Goal: Answer question/provide support: Share knowledge or assist other users

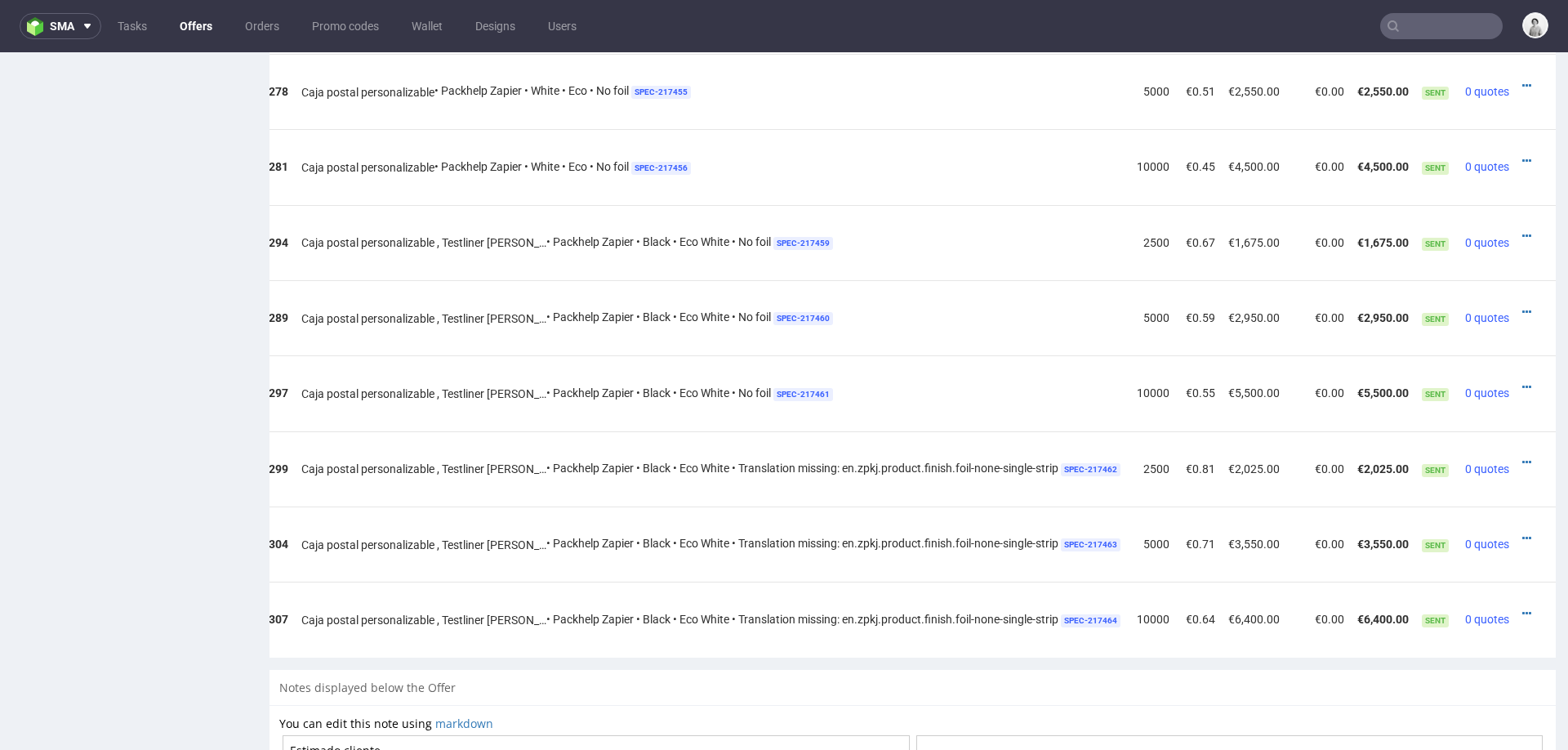
scroll to position [473, 0]
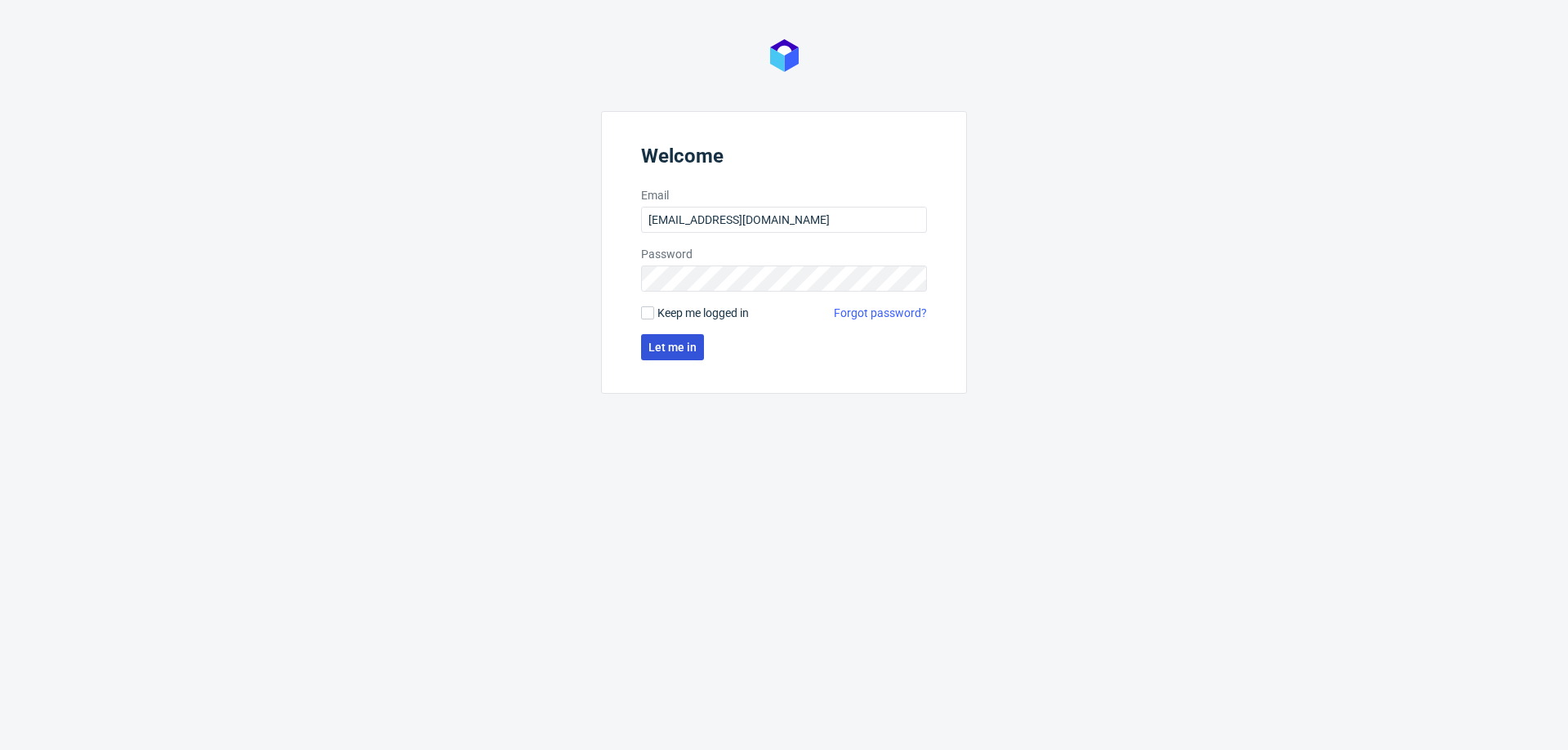
click at [679, 341] on span "Let me in" at bounding box center [673, 347] width 48 height 12
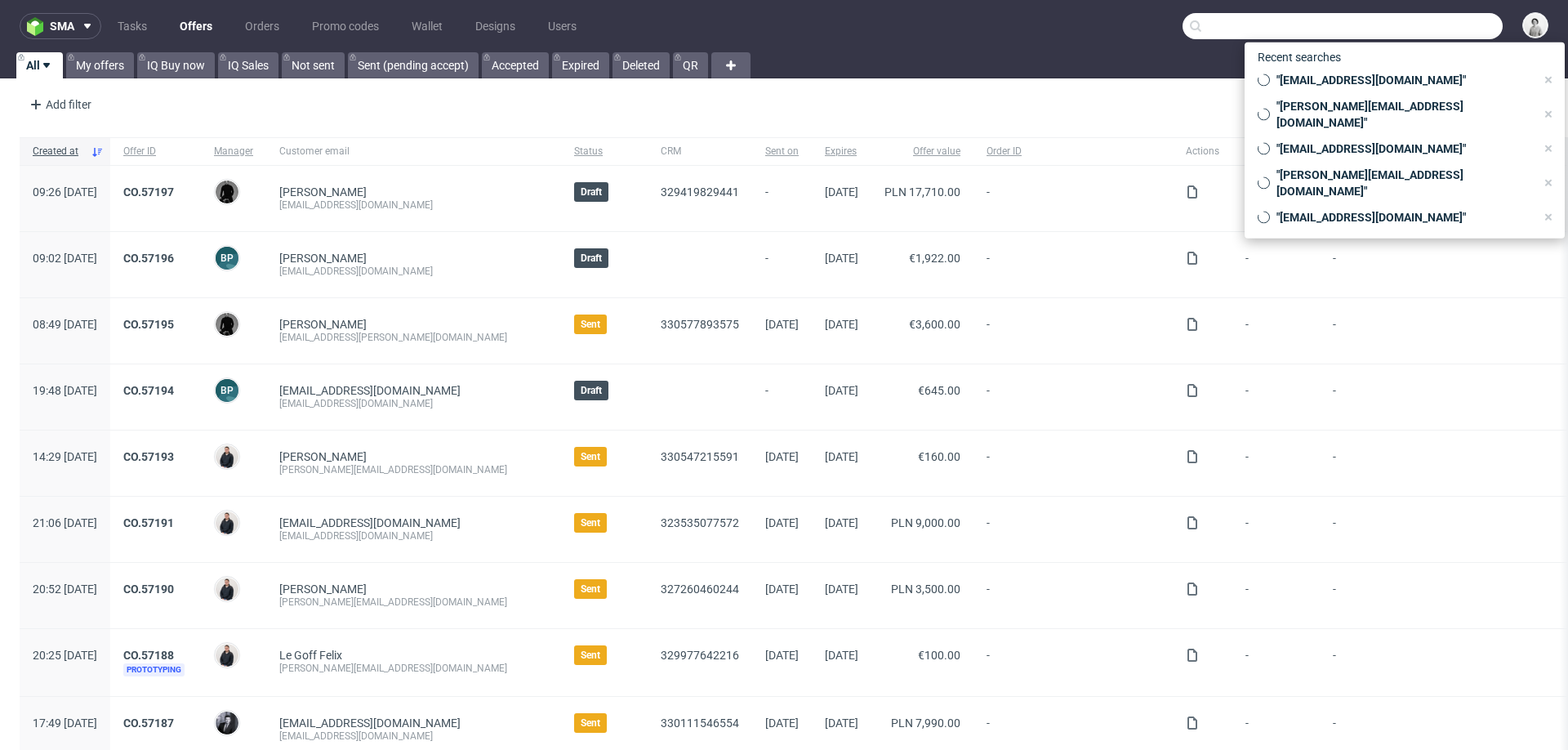
click at [1404, 27] on input "text" at bounding box center [1342, 26] width 320 height 26
paste input "michael.janczikowski@unterheld.de"
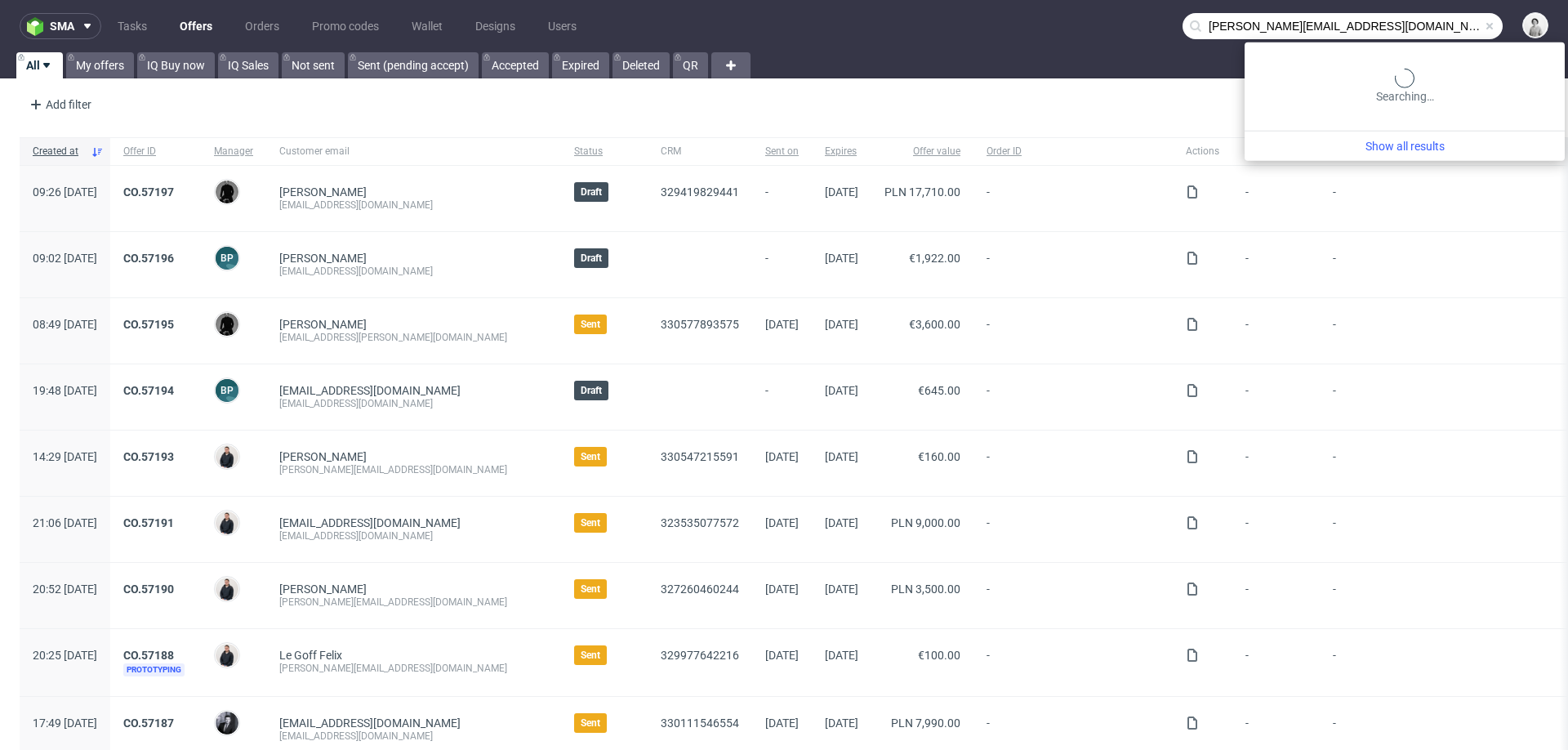
type input "michael.janczikowski@unterheld.de"
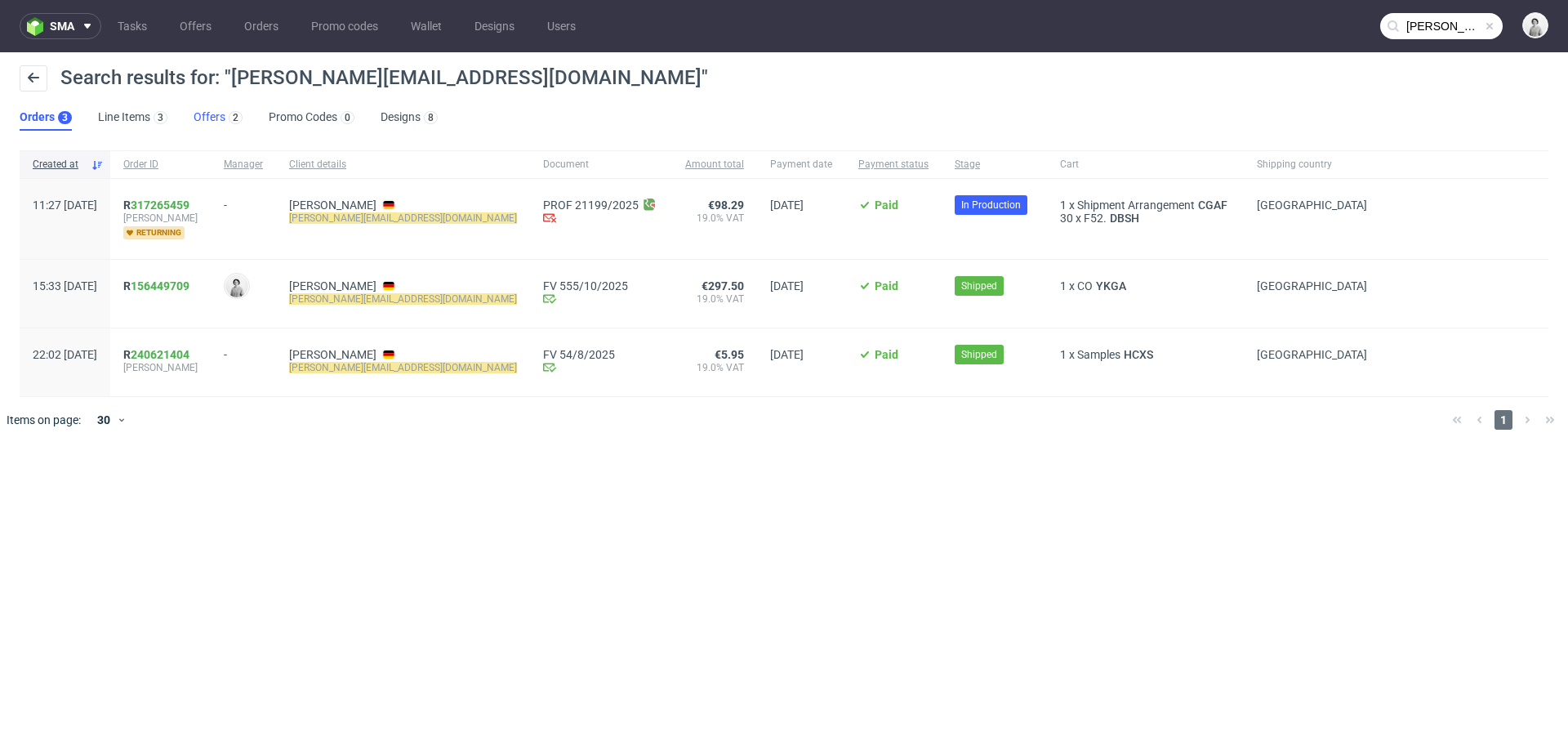
click at [196, 114] on link "Offers 2" at bounding box center [218, 117] width 49 height 26
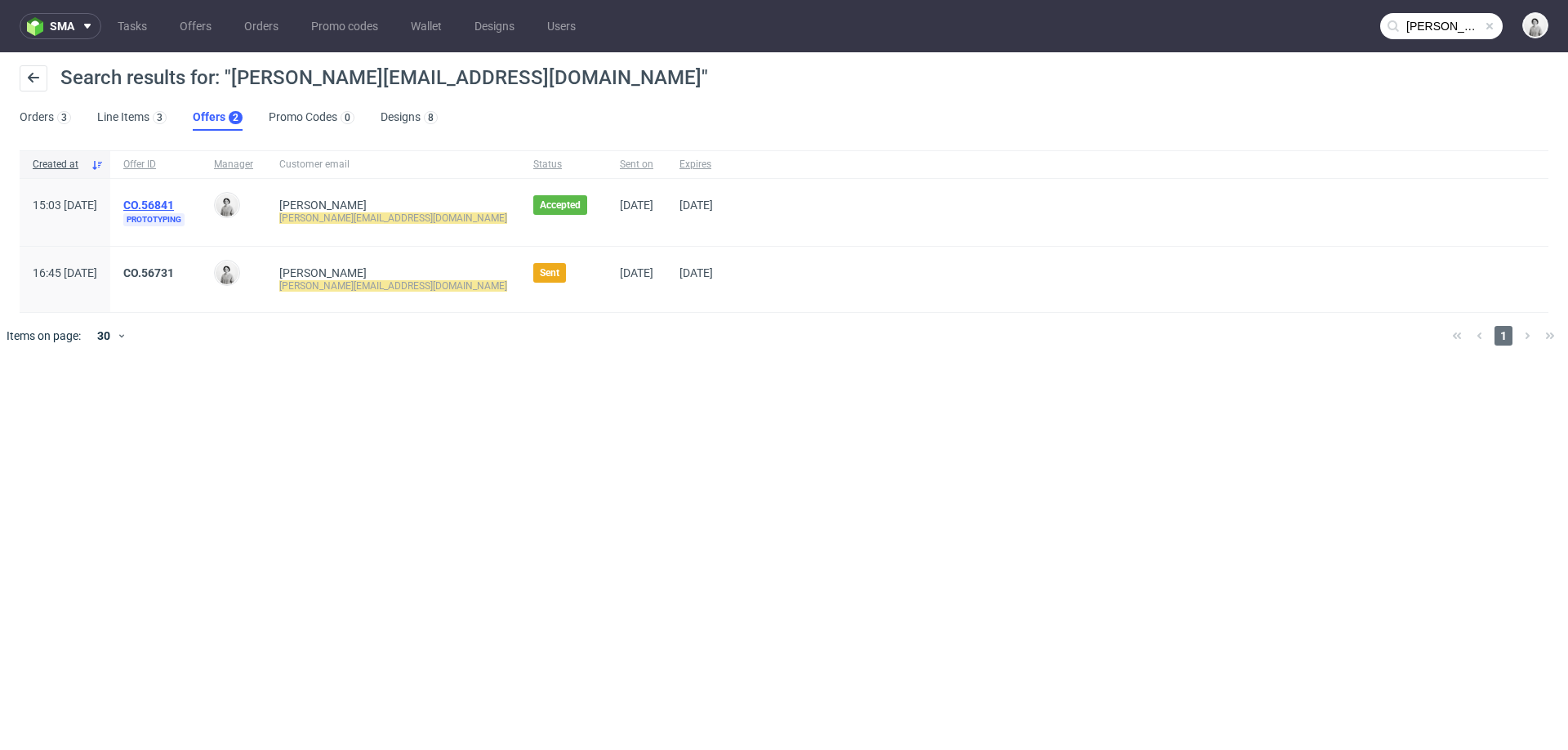
click at [174, 204] on link "CO.56841" at bounding box center [148, 205] width 51 height 13
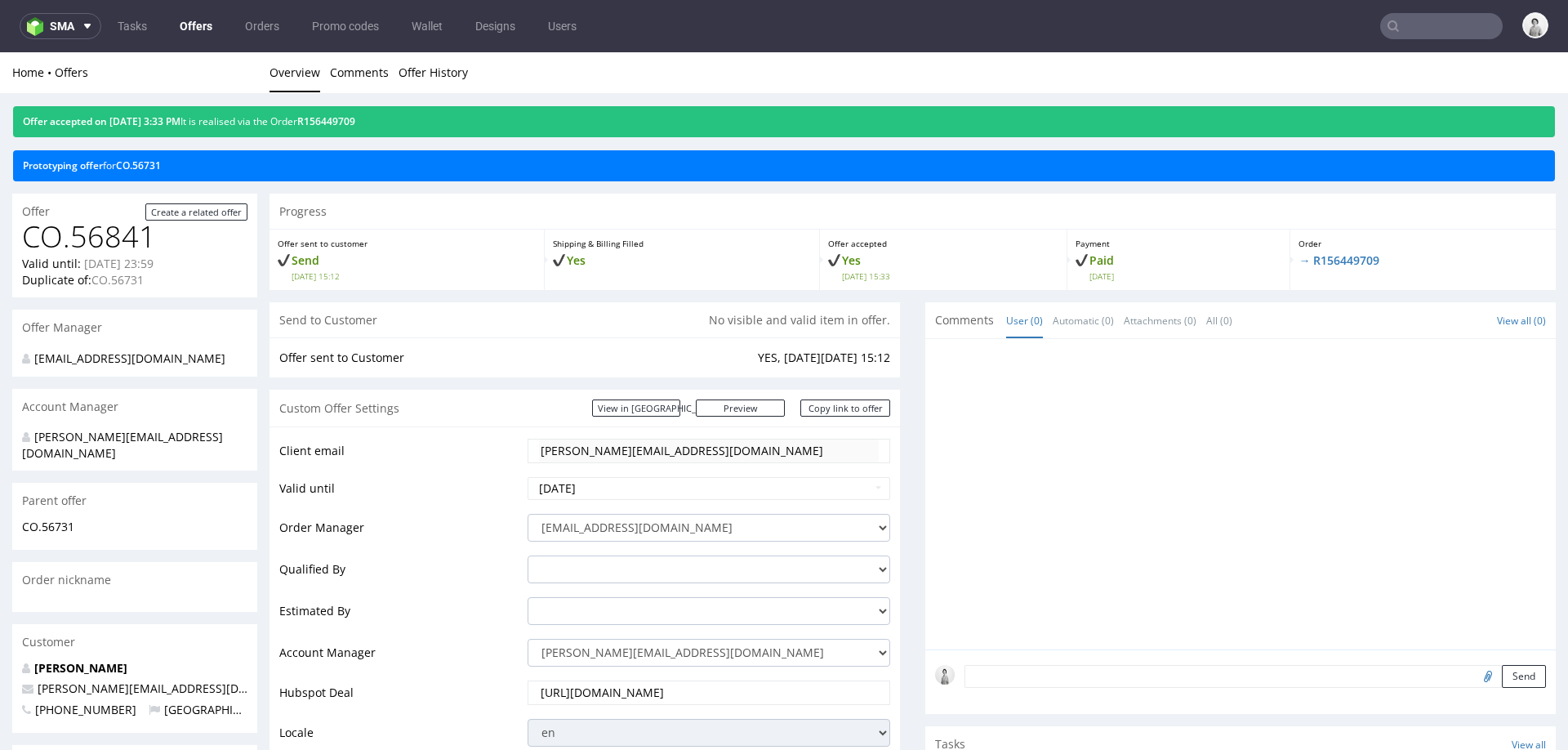
type input "[PERSON_NAME][EMAIL_ADDRESS][DOMAIN_NAME]"
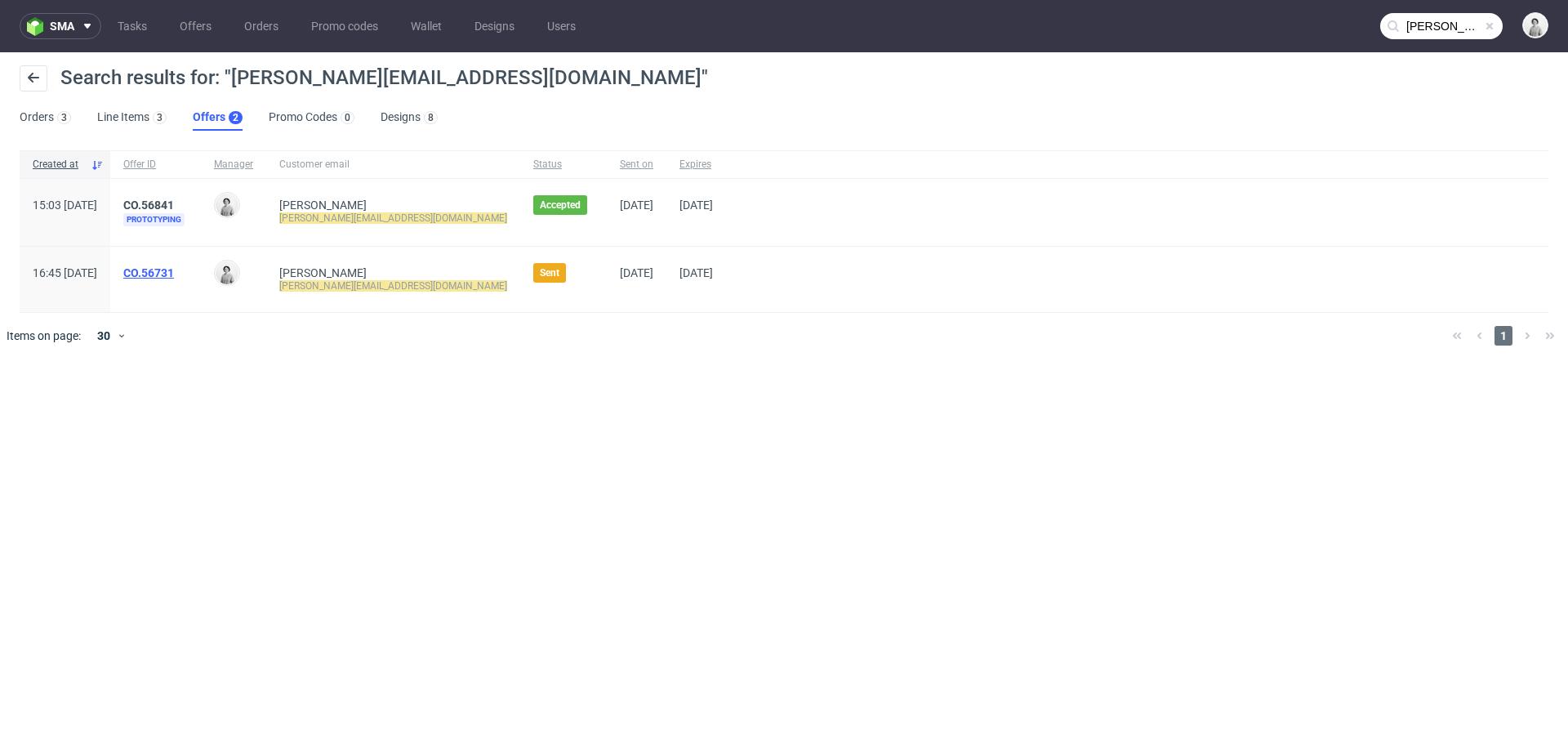
click at [174, 274] on link "CO.56731" at bounding box center [148, 273] width 51 height 13
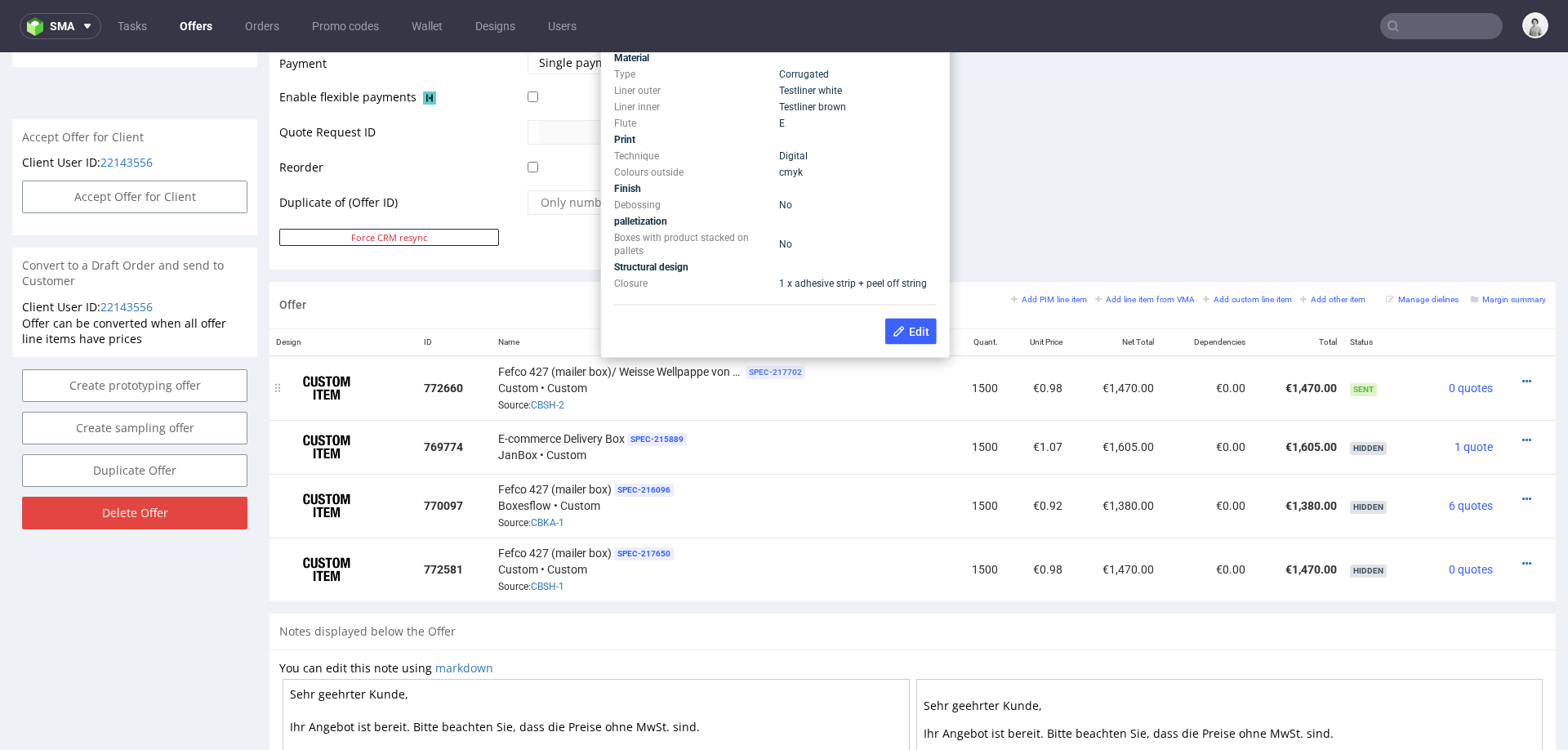
scroll to position [722, 0]
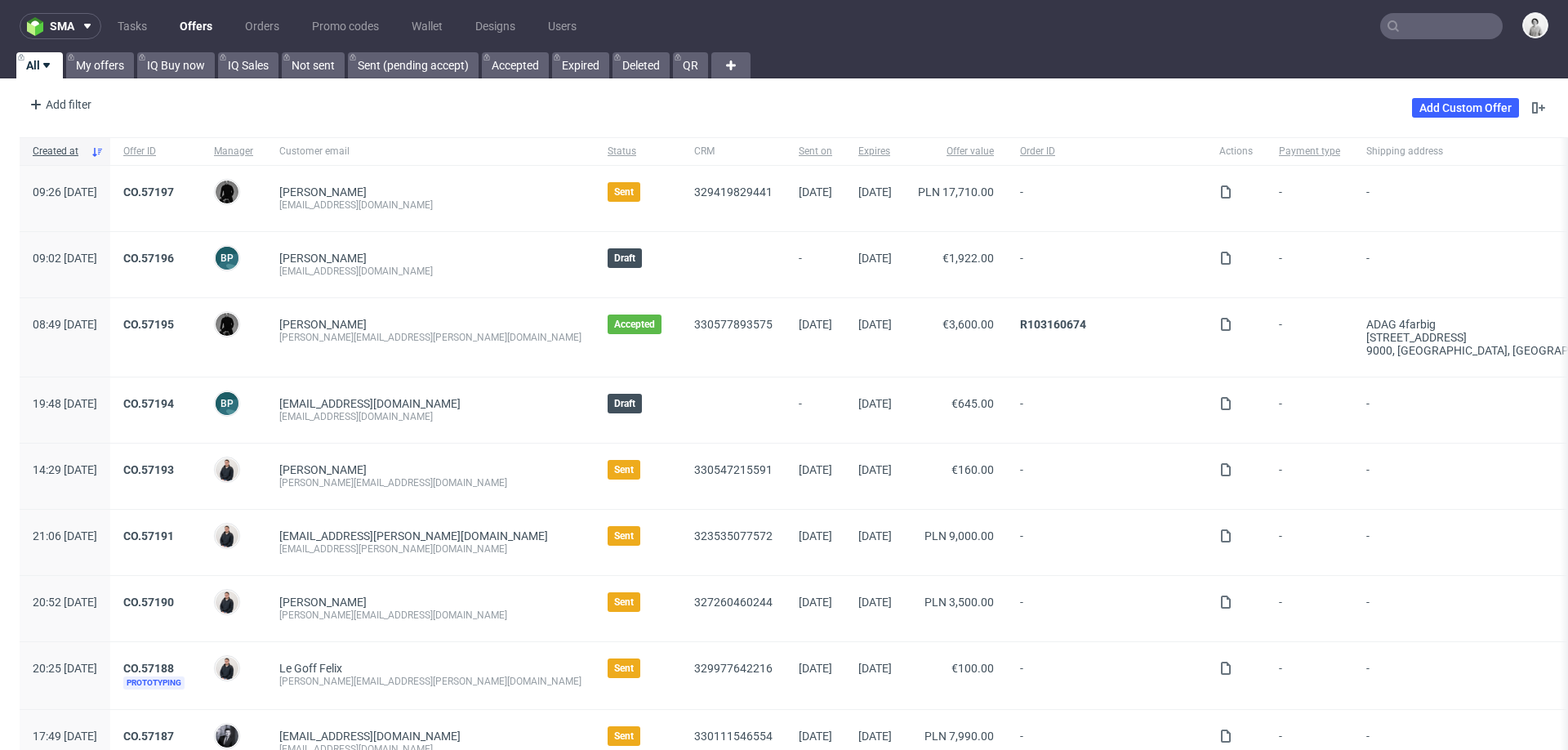
click at [1433, 30] on input "text" at bounding box center [1442, 26] width 123 height 26
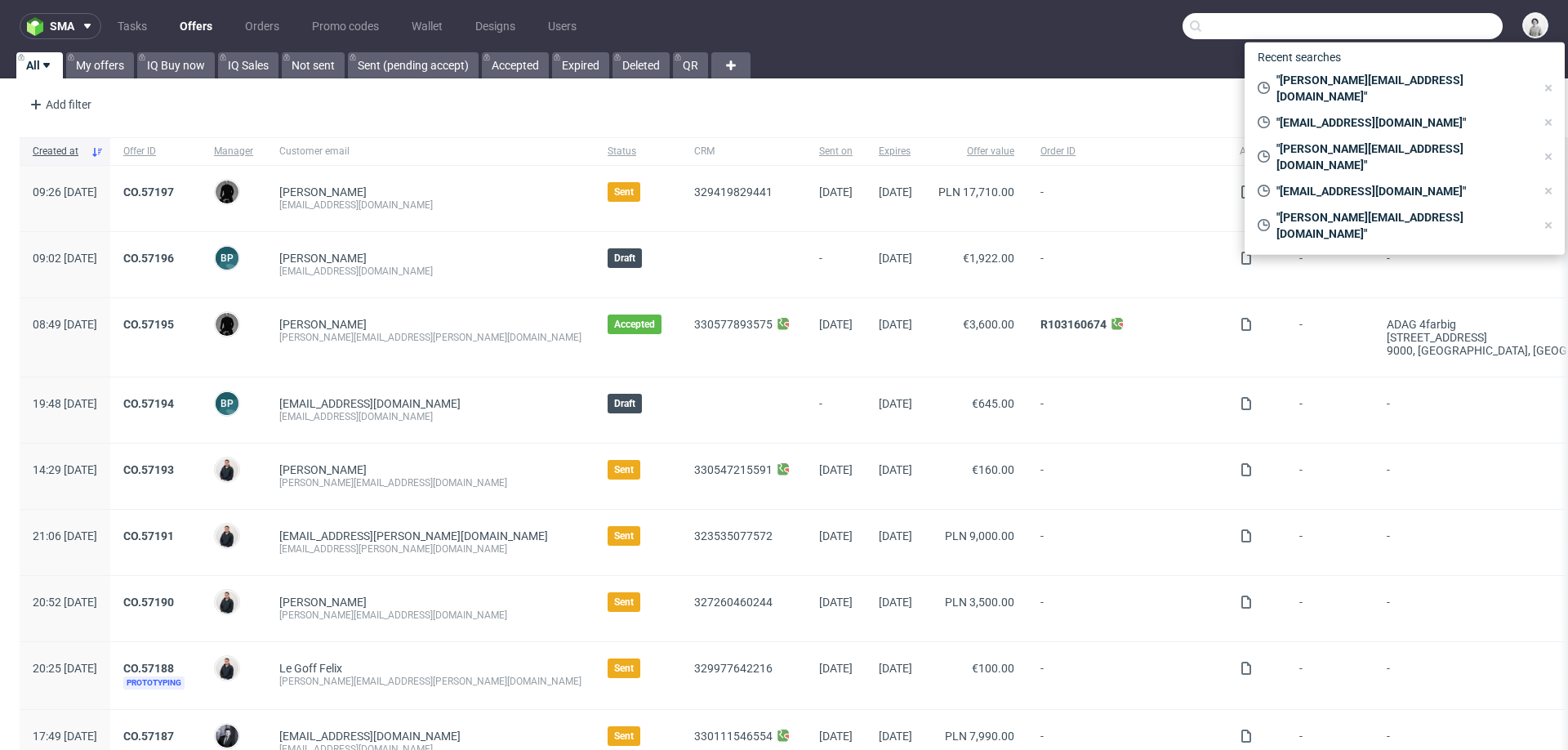
paste input "brian.rampat@gmail.com"
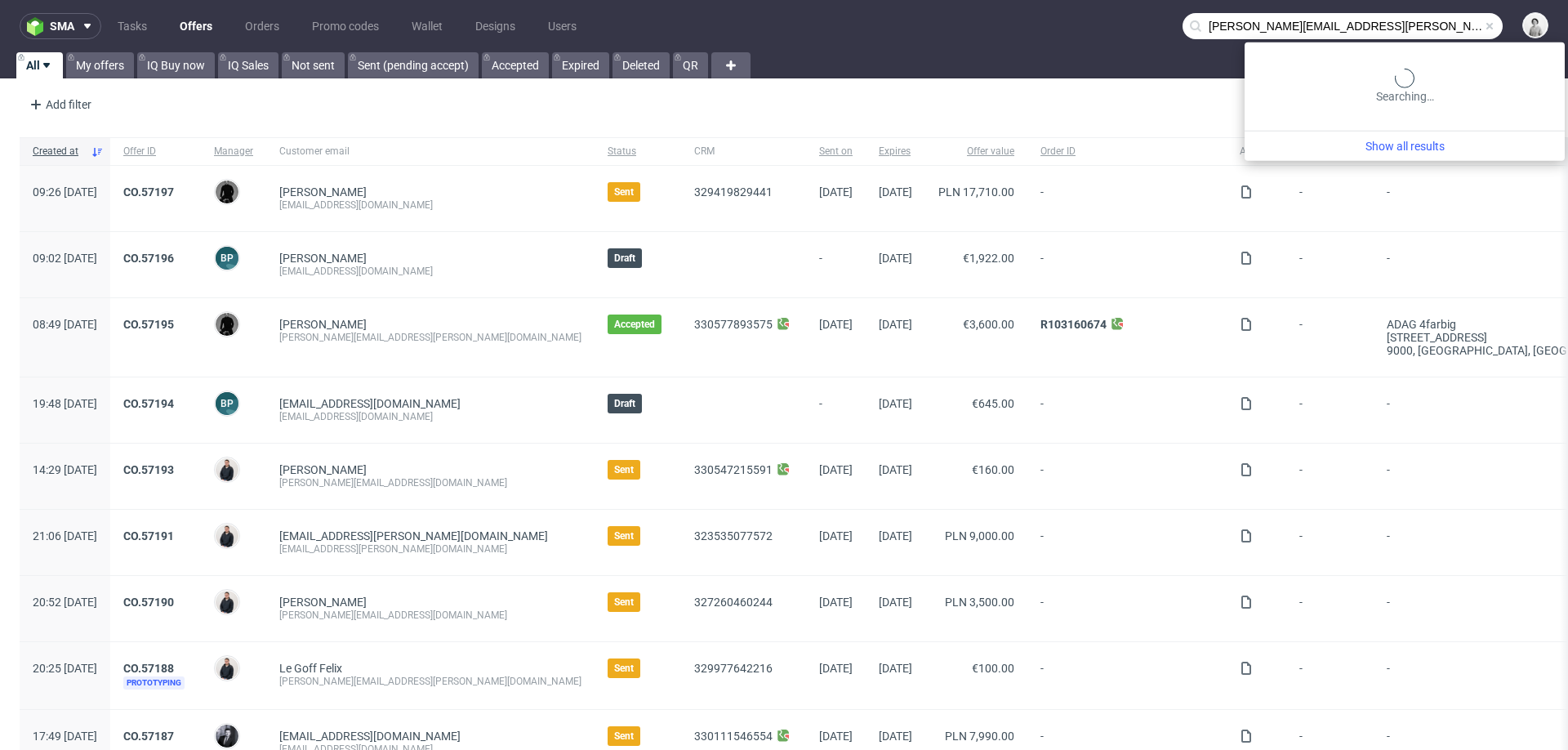
type input "brian.rampat@gmail.com"
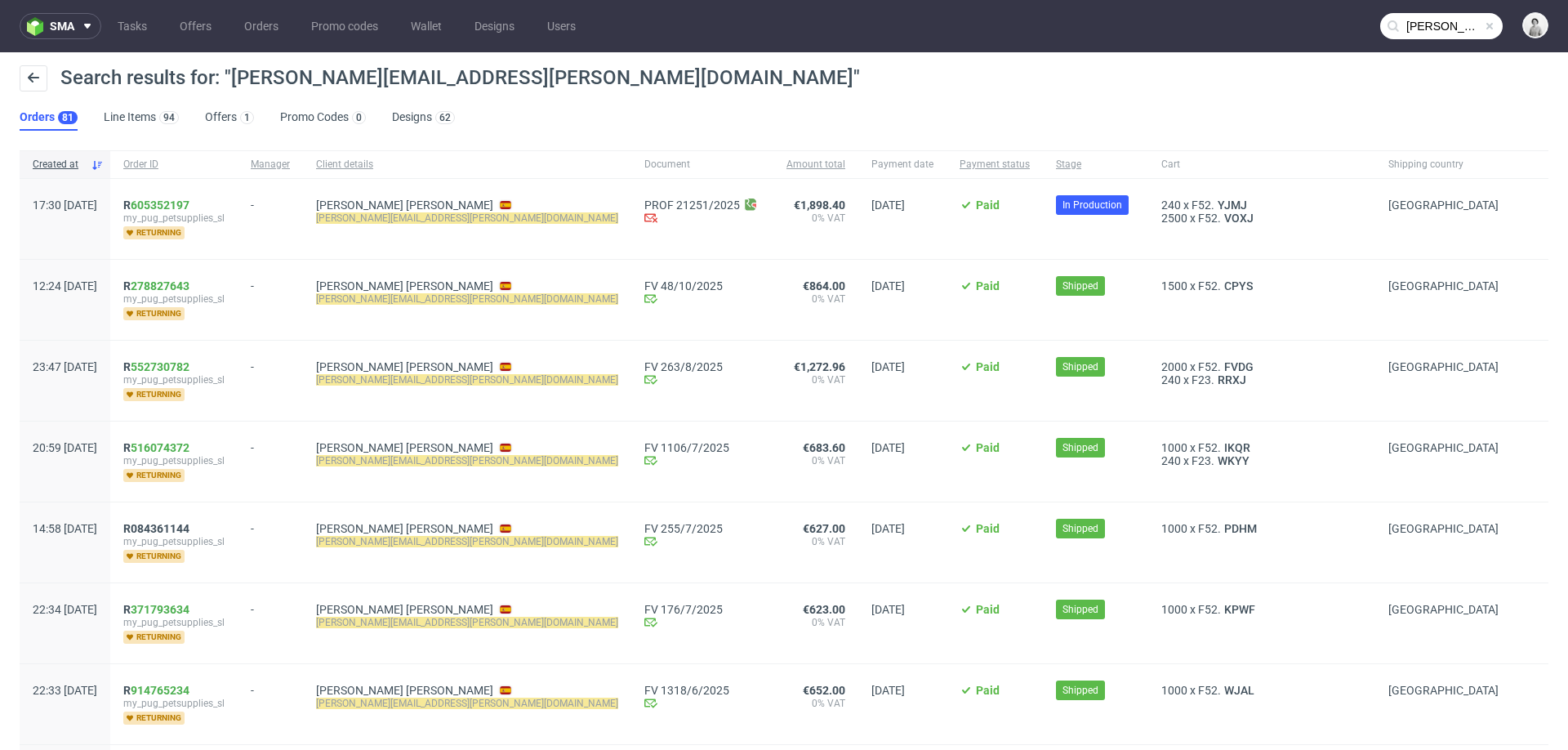
click at [1422, 31] on input "brian.rampat@gmail.com" at bounding box center [1442, 26] width 123 height 26
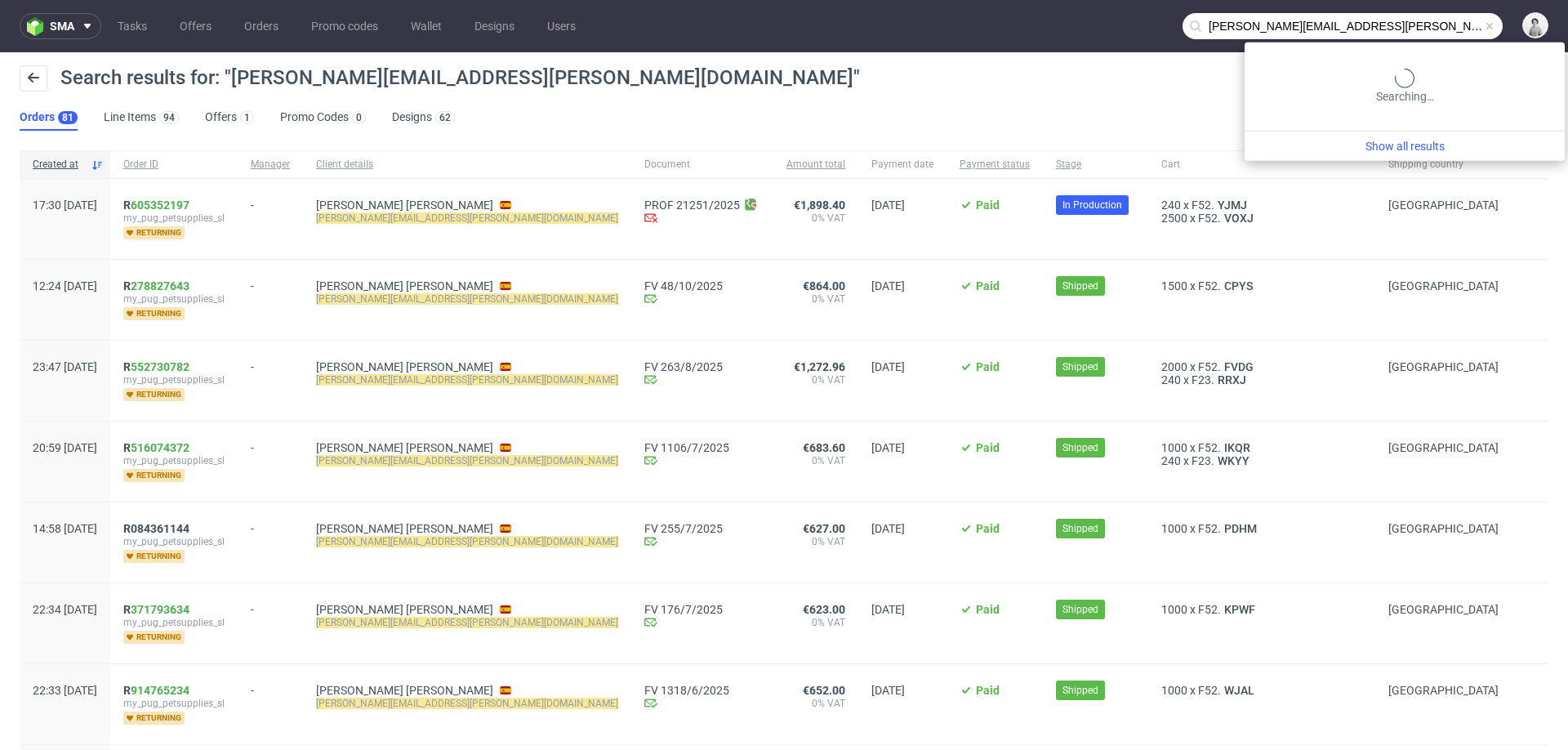
click at [1422, 31] on input "brian.rampat@gmail.com" at bounding box center [1342, 26] width 320 height 26
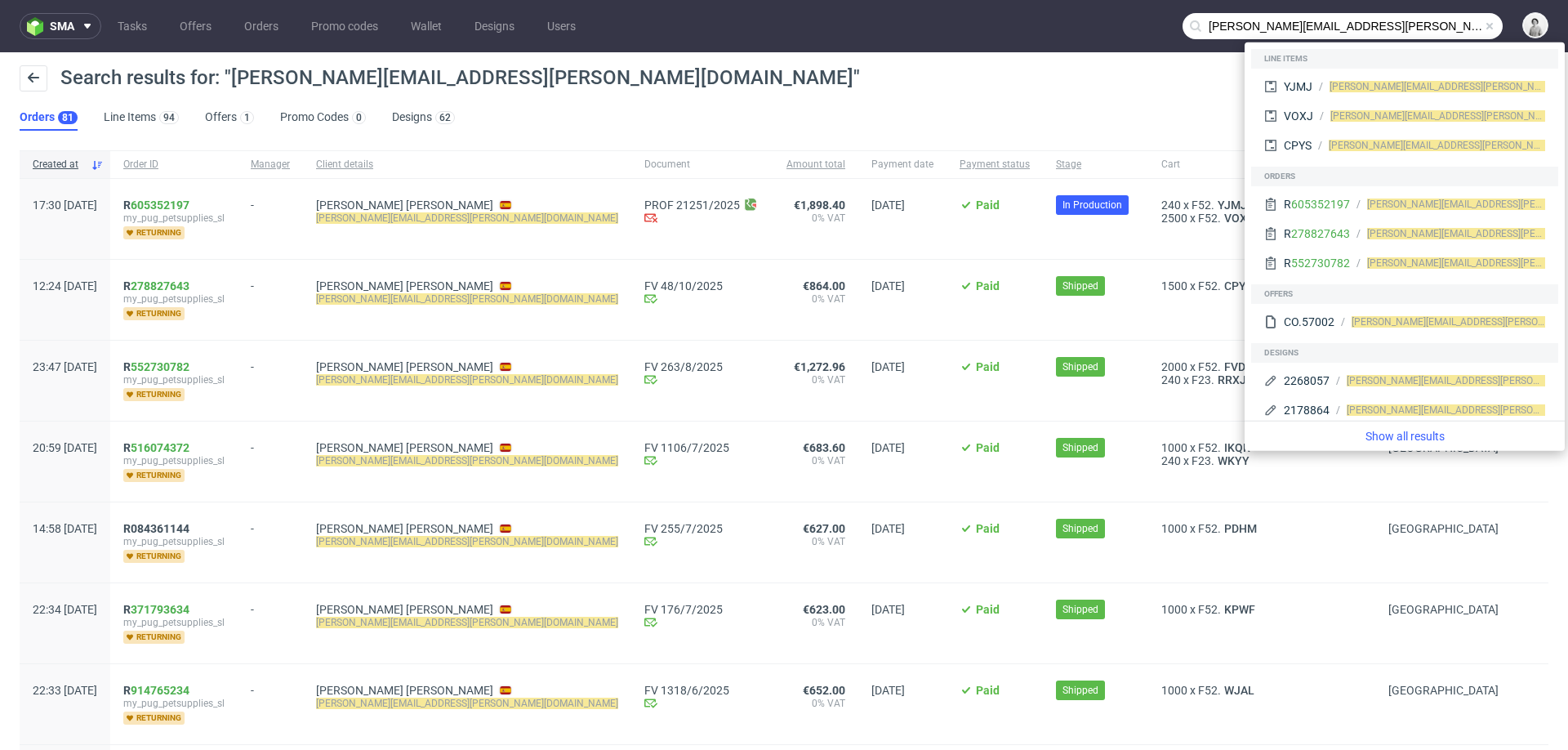
click at [1076, 125] on div "Search results for: "brian.rampat@gmail.com" Orders 81 Line Items 94 Offers 1 P…" at bounding box center [784, 98] width 1568 height 91
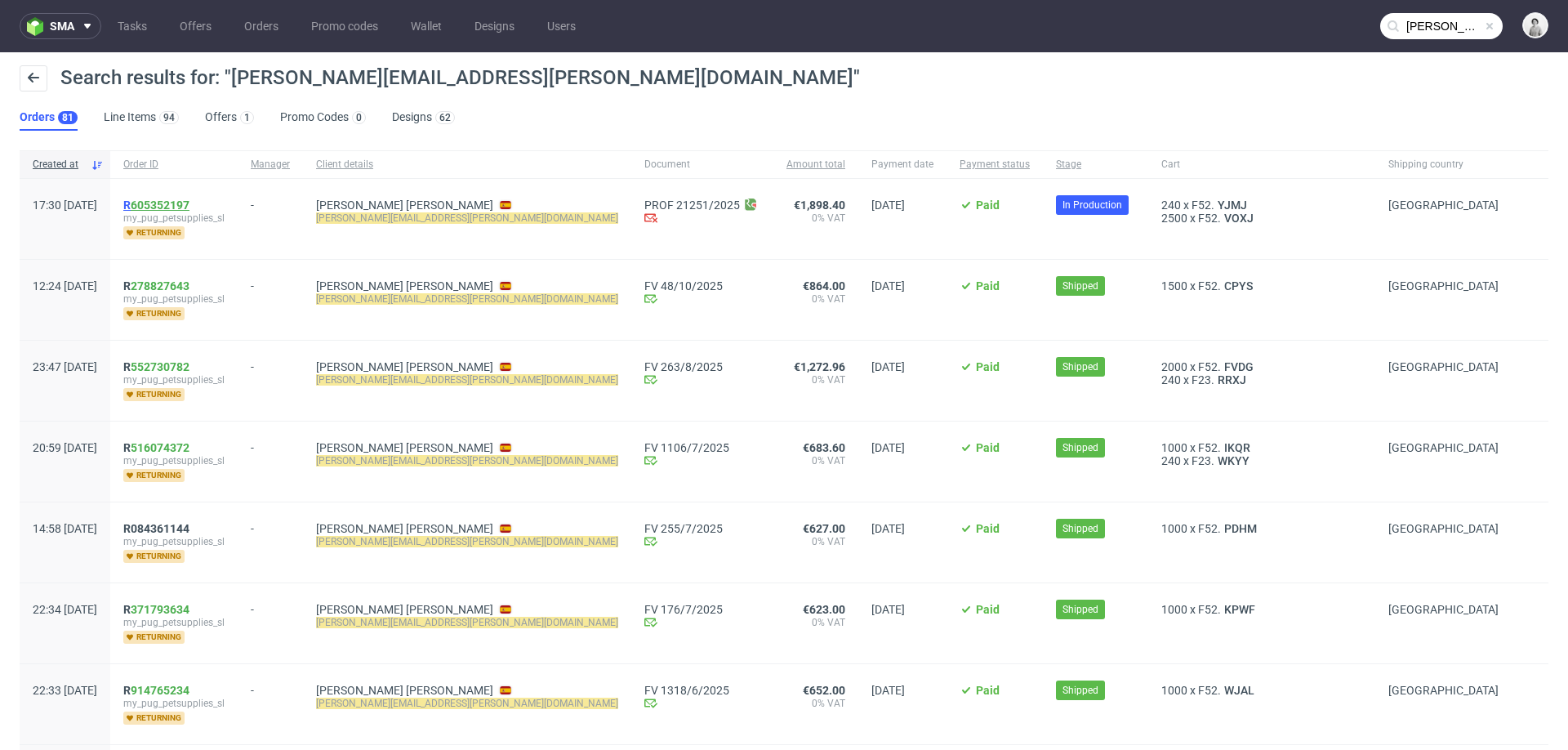
click at [189, 204] on link "605352197" at bounding box center [159, 205] width 59 height 13
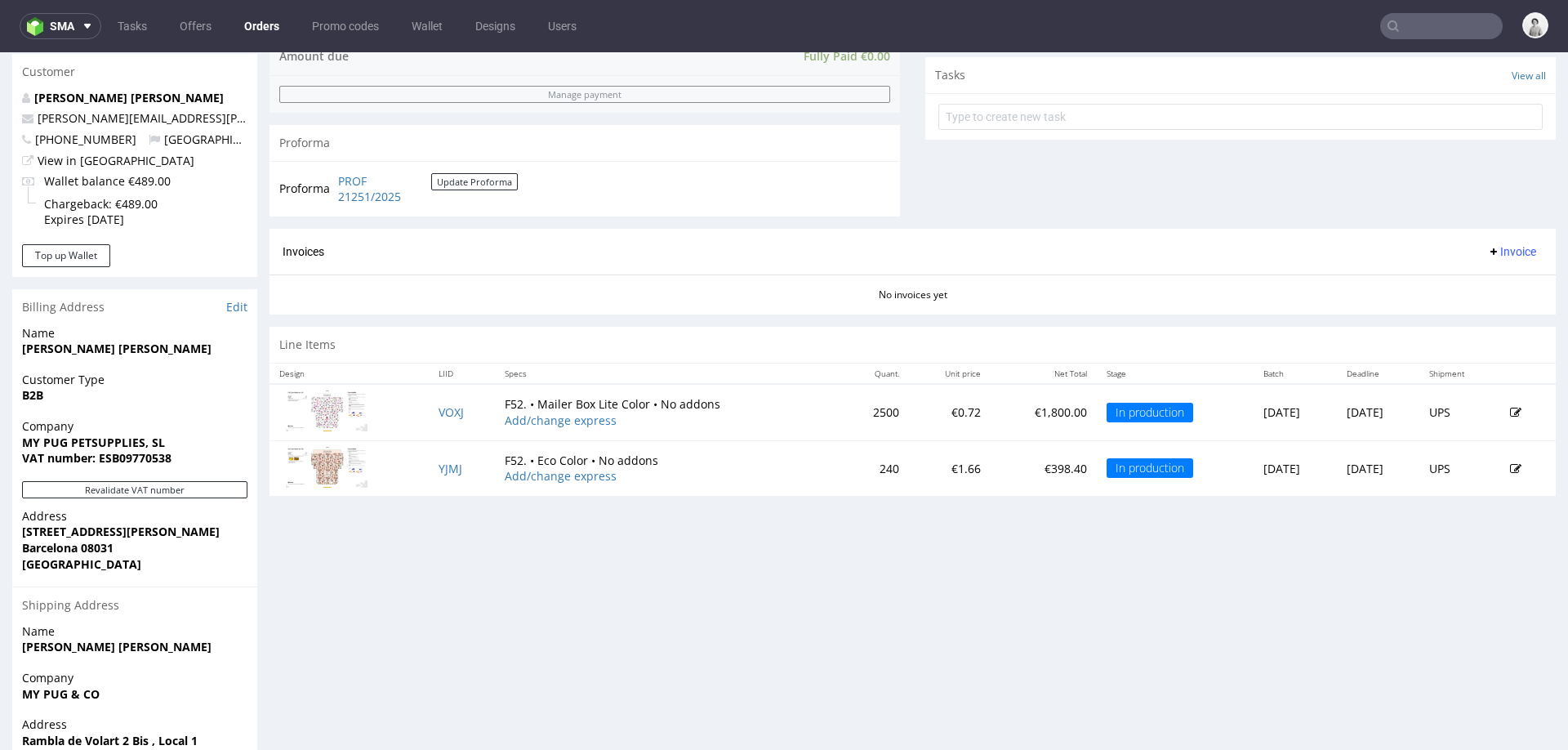
scroll to position [694, 0]
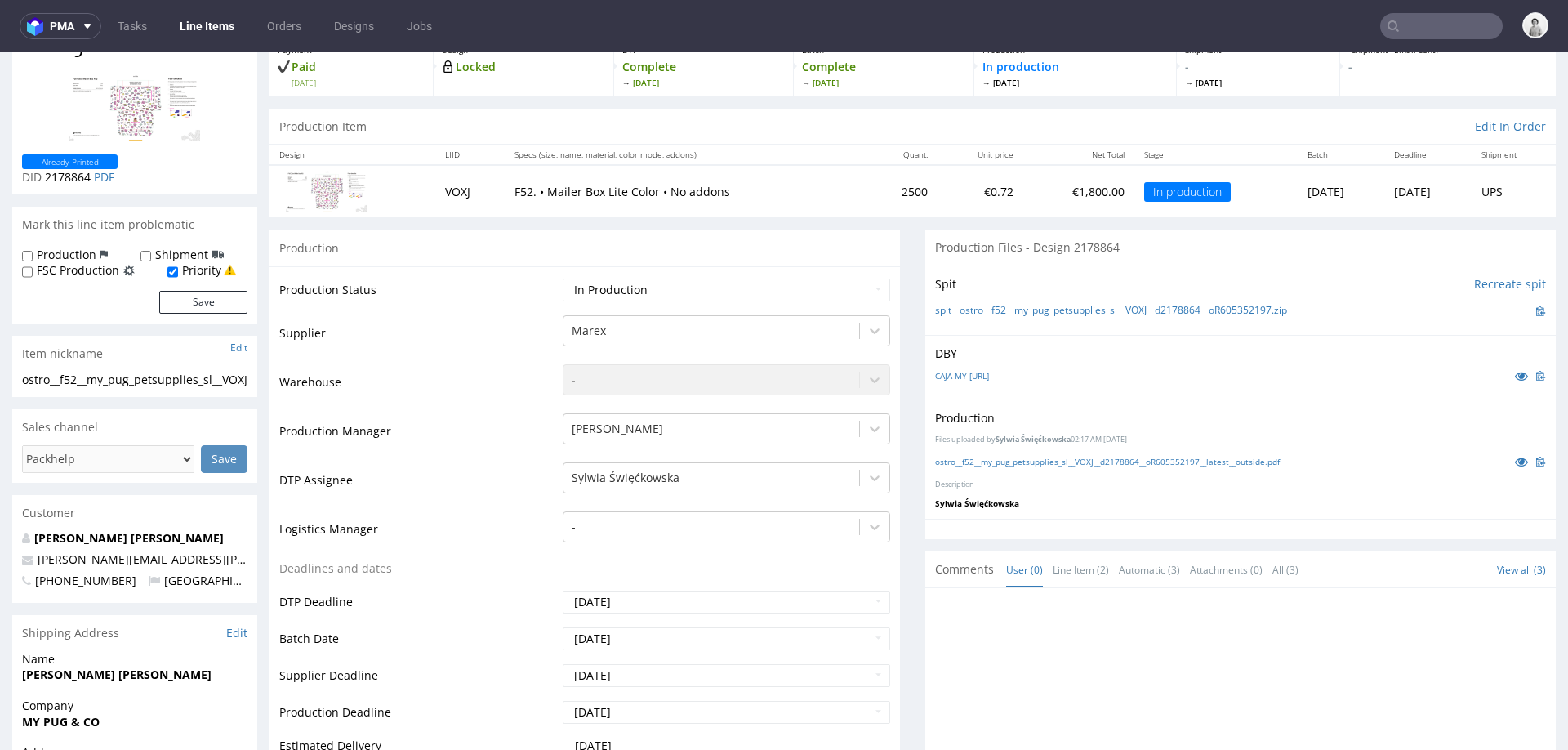
scroll to position [221, 0]
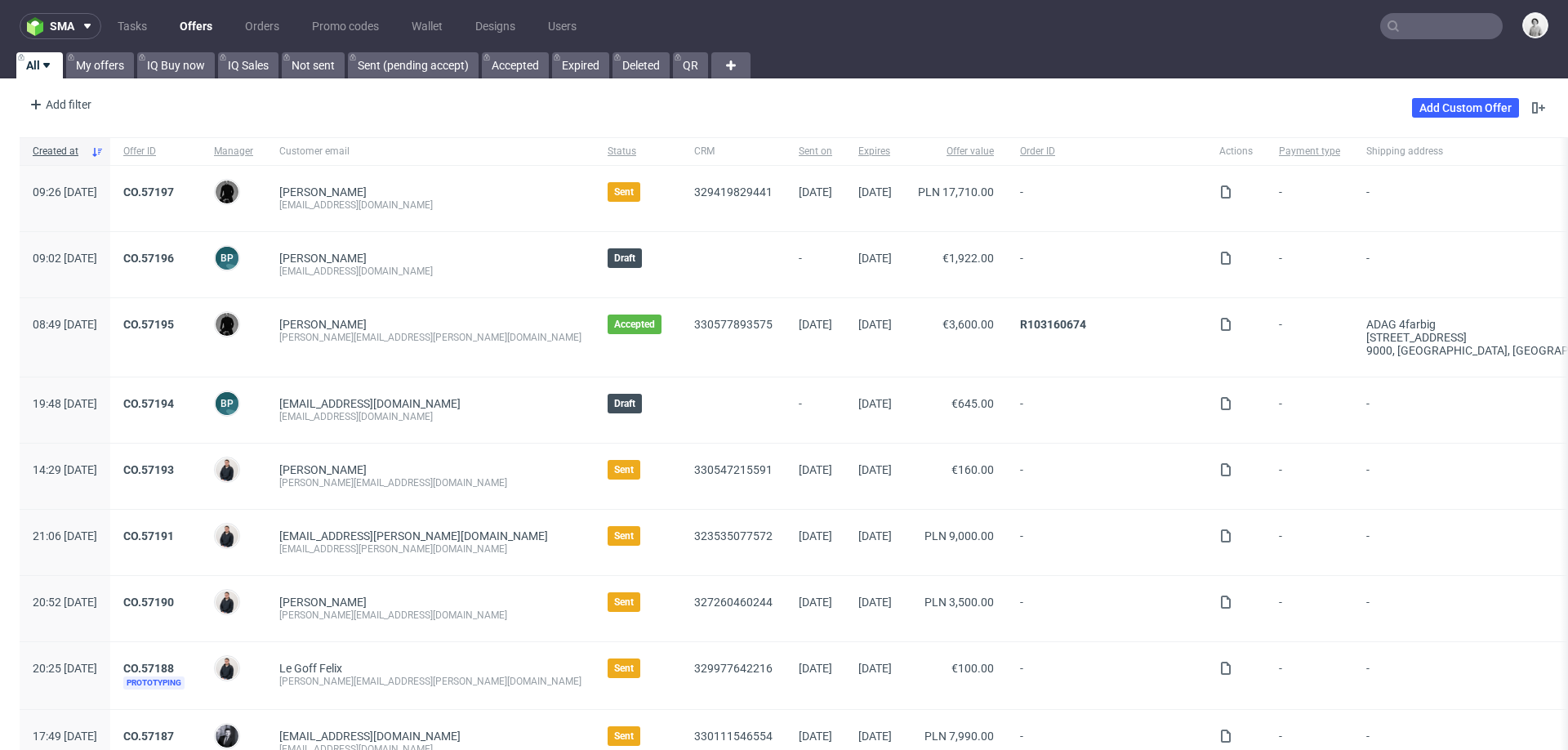
click at [1436, 21] on input "text" at bounding box center [1442, 26] width 123 height 26
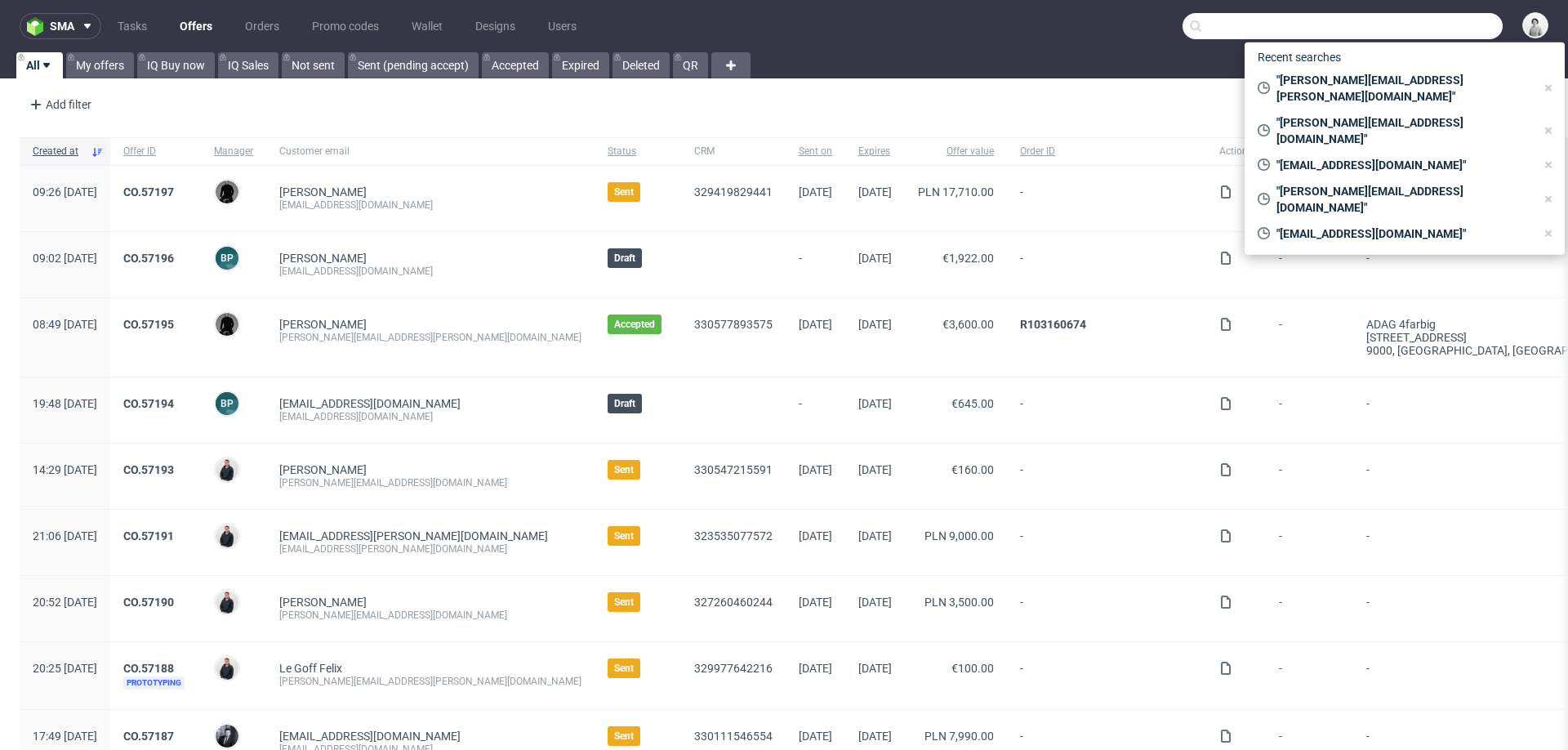
paste input "annasurribassala@gmail.com"
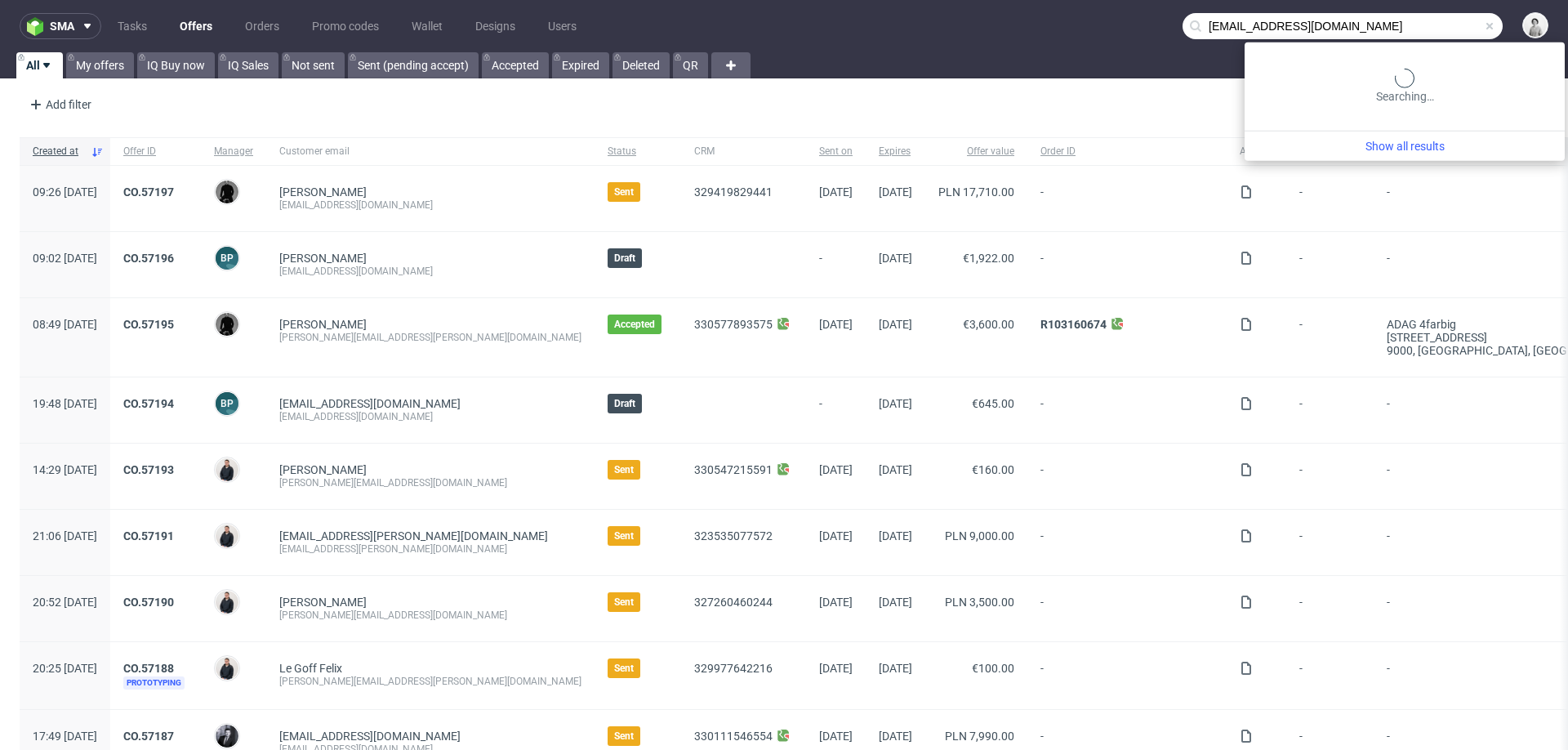
type input "annasurribassala@gmail.com"
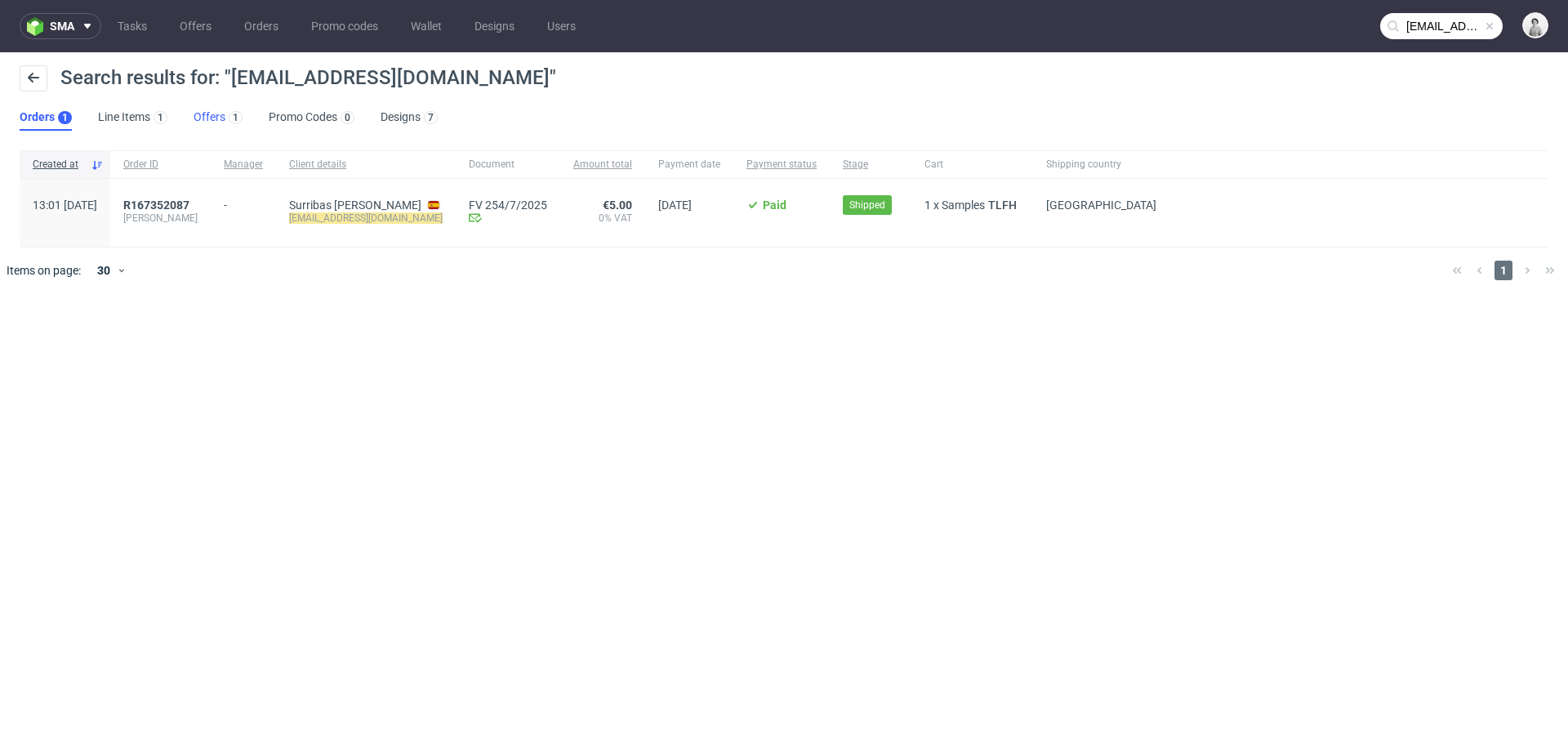
click at [208, 117] on link "Offers 1" at bounding box center [218, 117] width 49 height 26
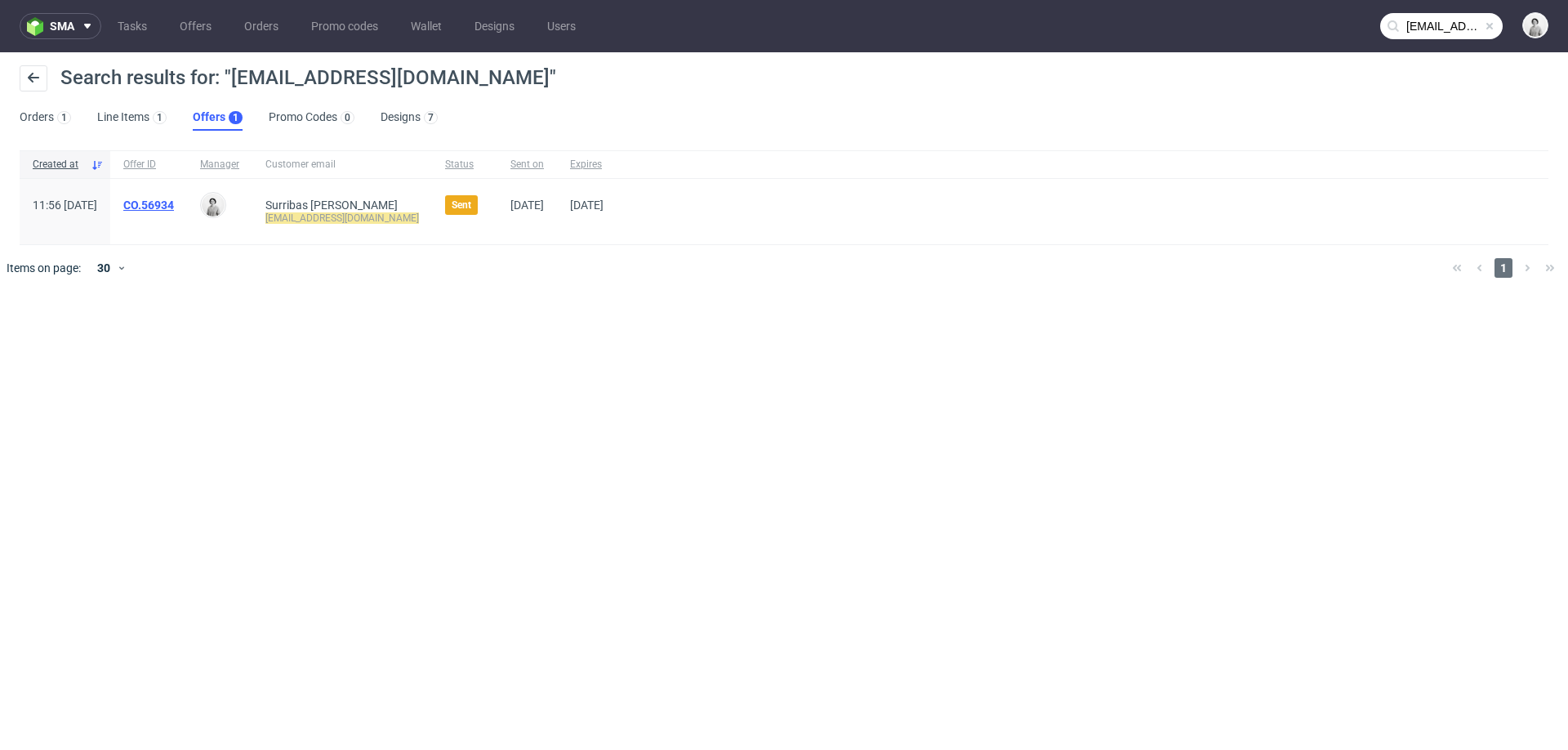
click at [174, 199] on link "CO.56934" at bounding box center [148, 205] width 51 height 13
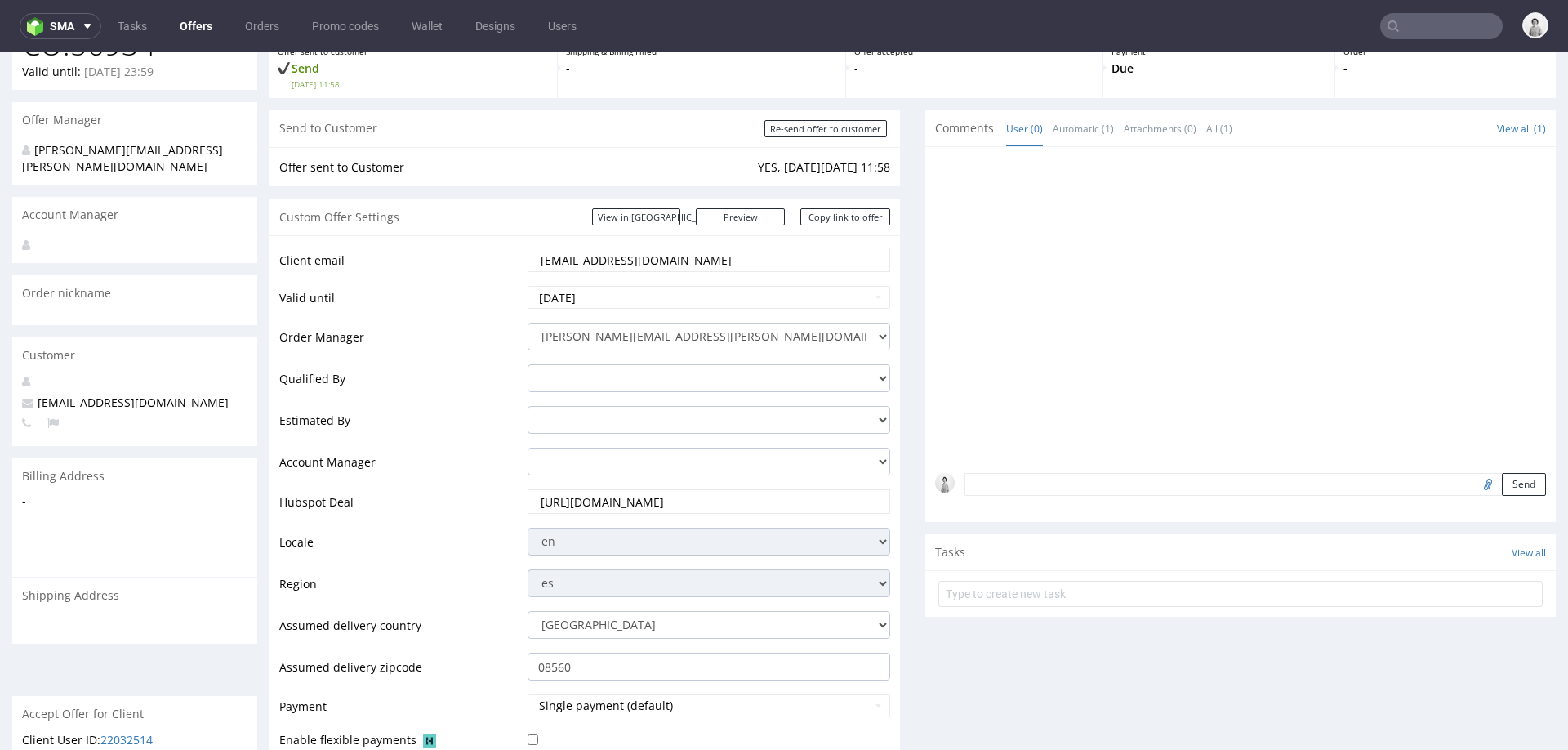
scroll to position [100, 0]
click at [830, 223] on link "Copy link to offer" at bounding box center [845, 220] width 90 height 17
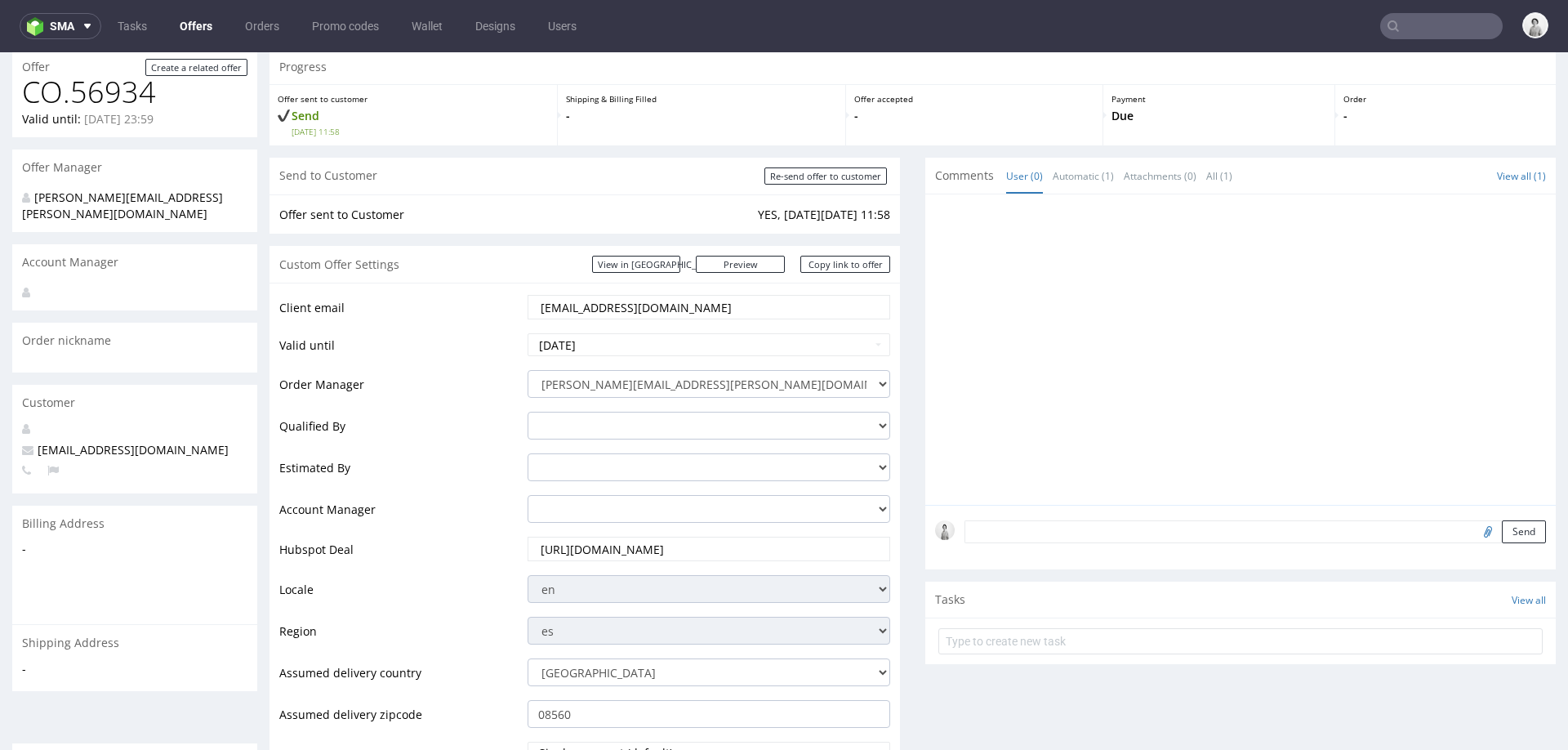
scroll to position [47, 0]
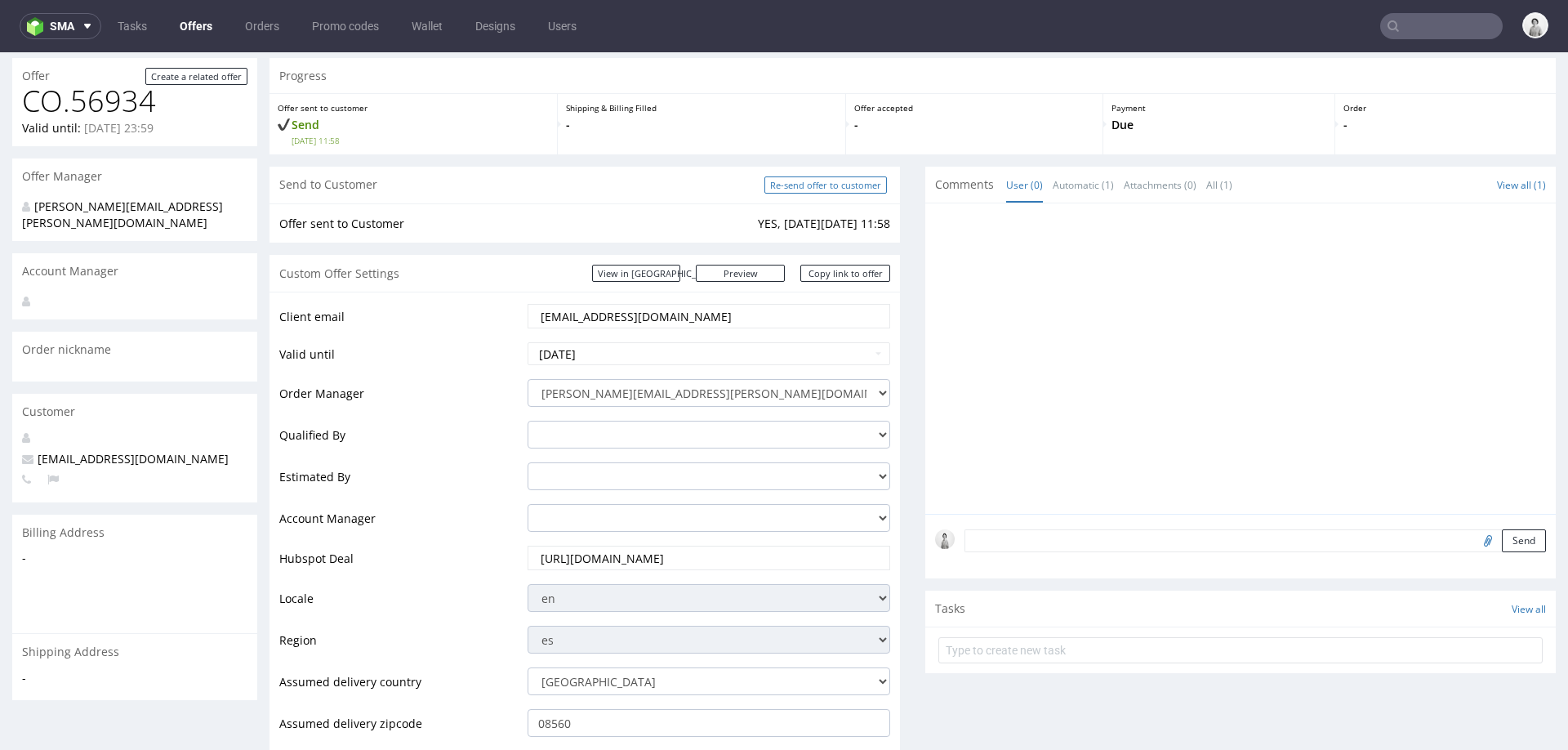
click at [822, 179] on input "Re-send offer to customer" at bounding box center [826, 184] width 123 height 17
type input "In progress..."
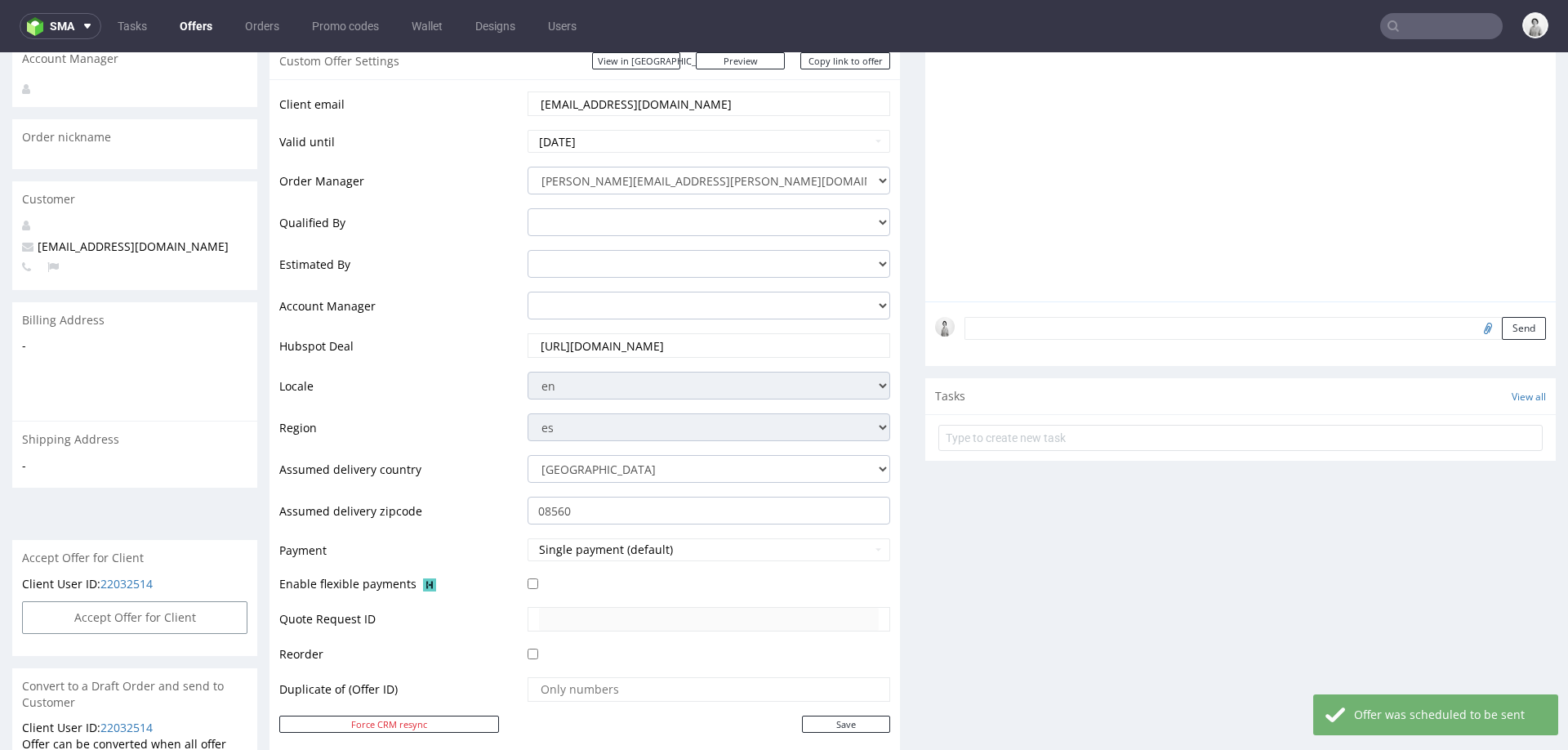
scroll to position [0, 0]
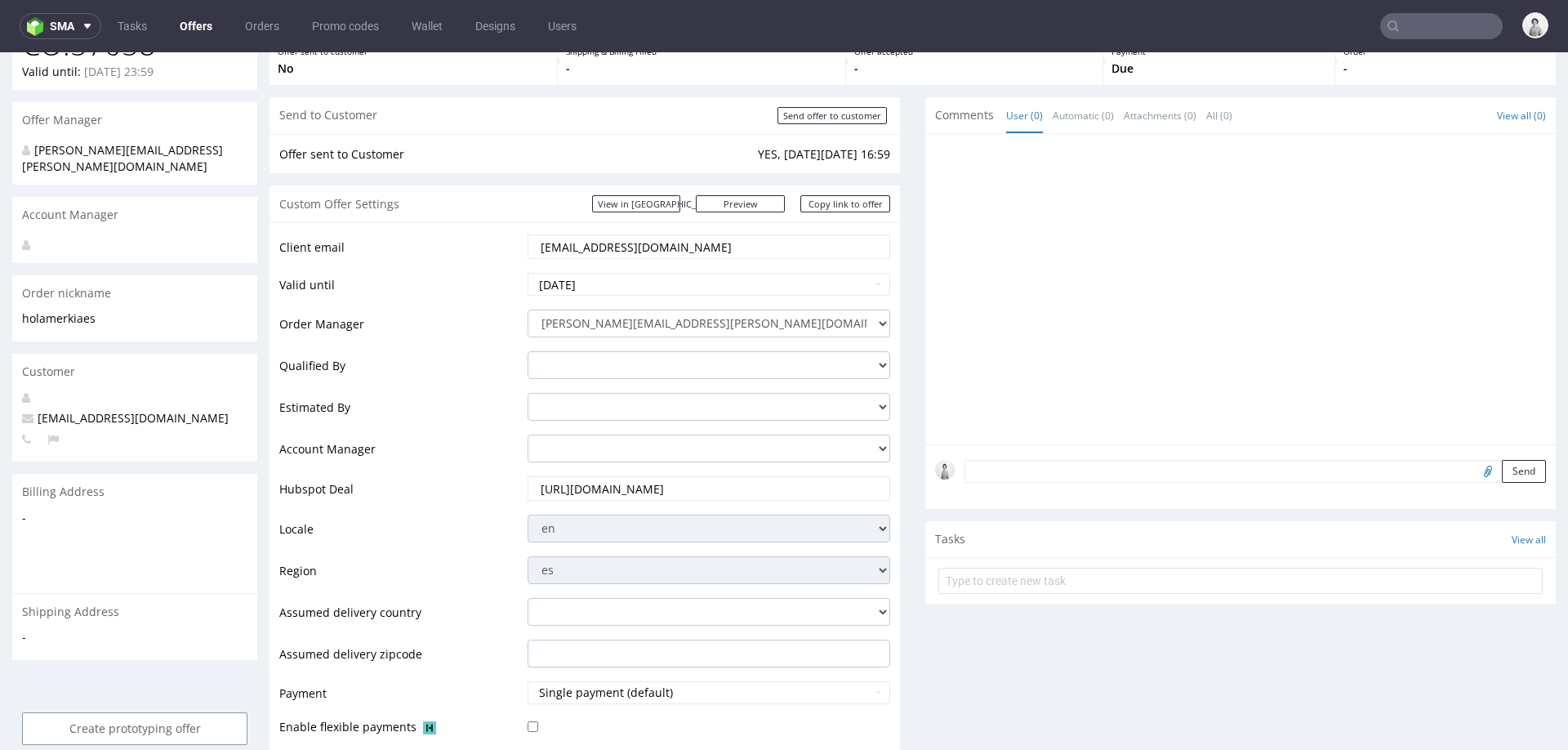
scroll to position [86, 0]
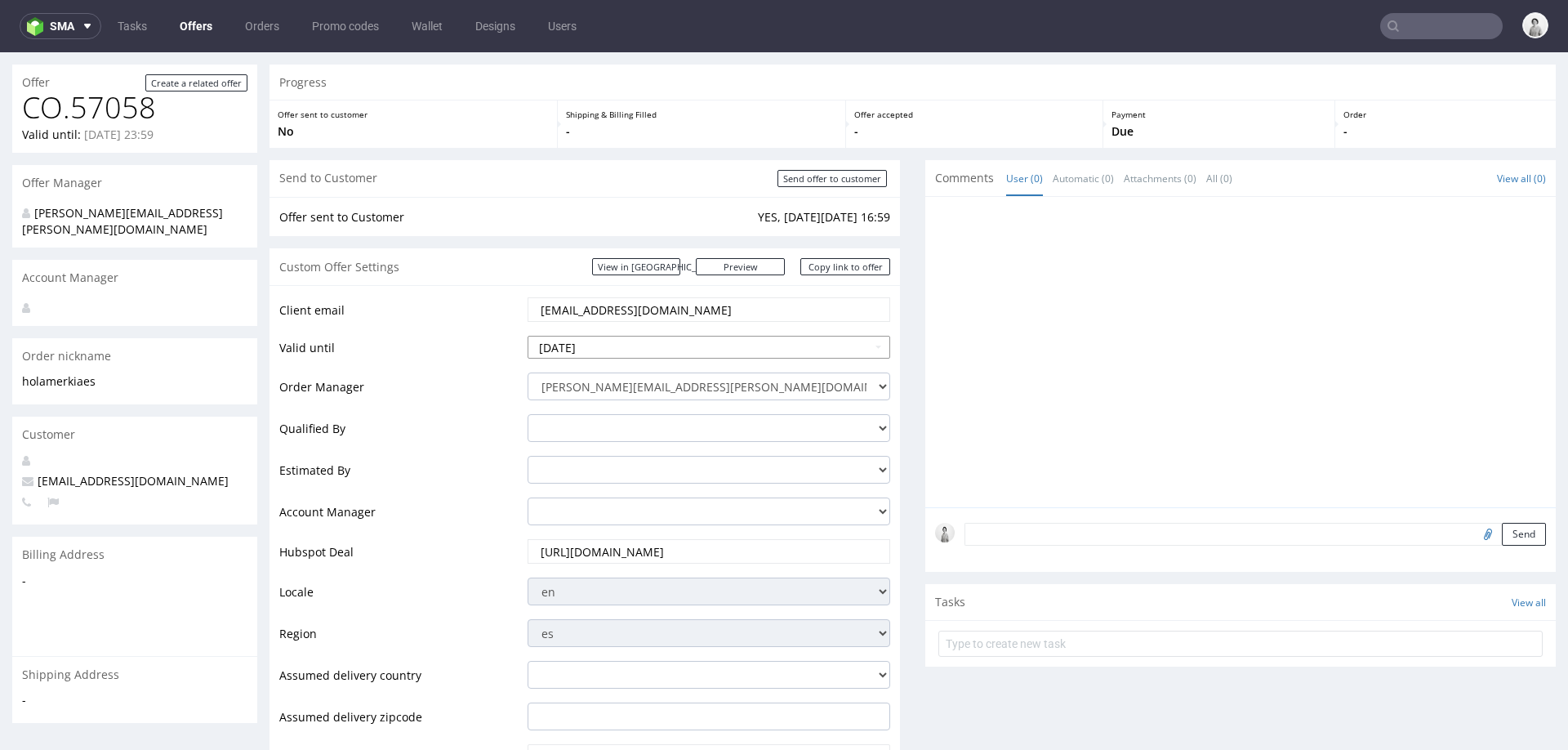
click at [669, 350] on input "2025-10-10" at bounding box center [708, 347] width 363 height 23
click at [665, 270] on td "24" at bounding box center [665, 274] width 25 height 25
type input "2025-10-24"
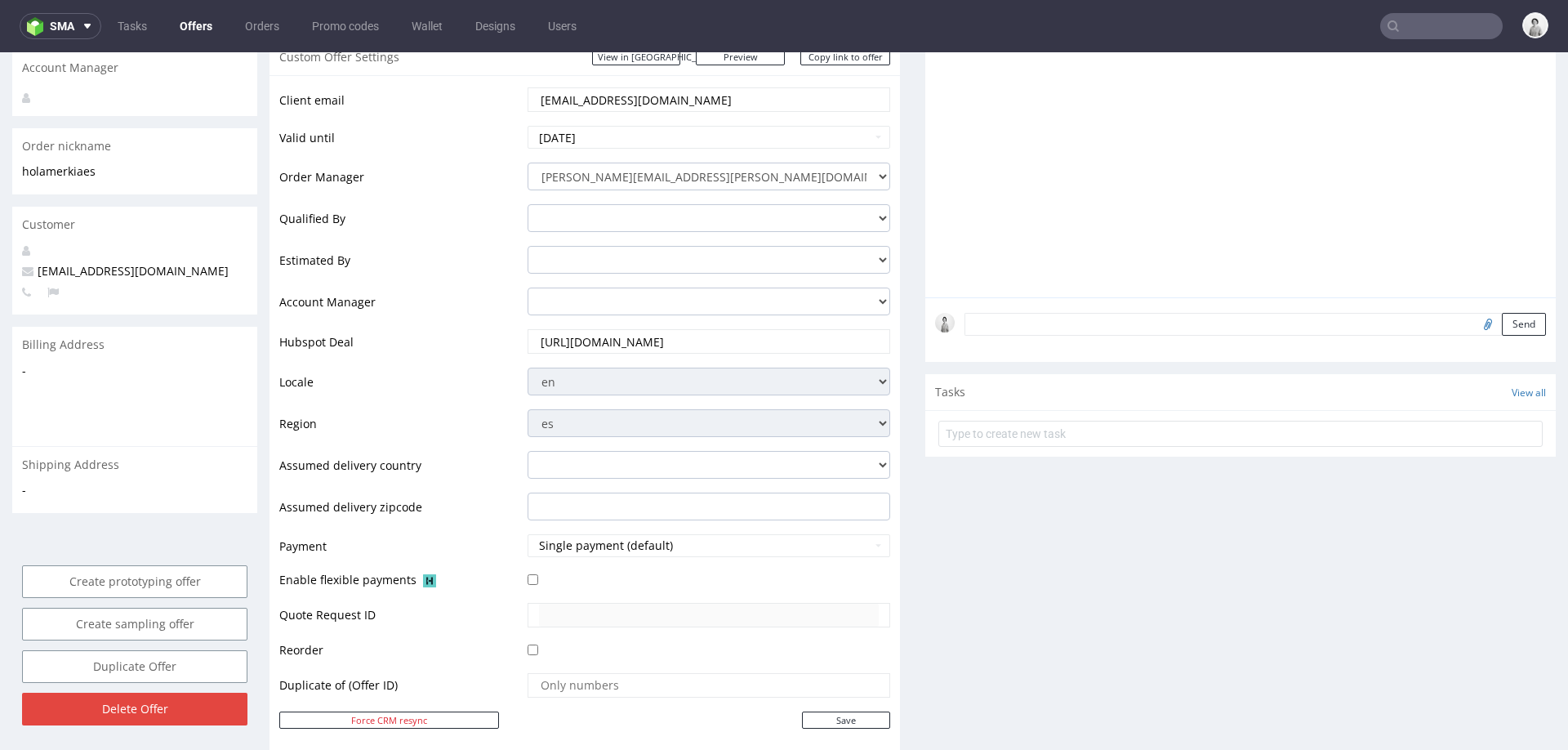
scroll to position [363, 0]
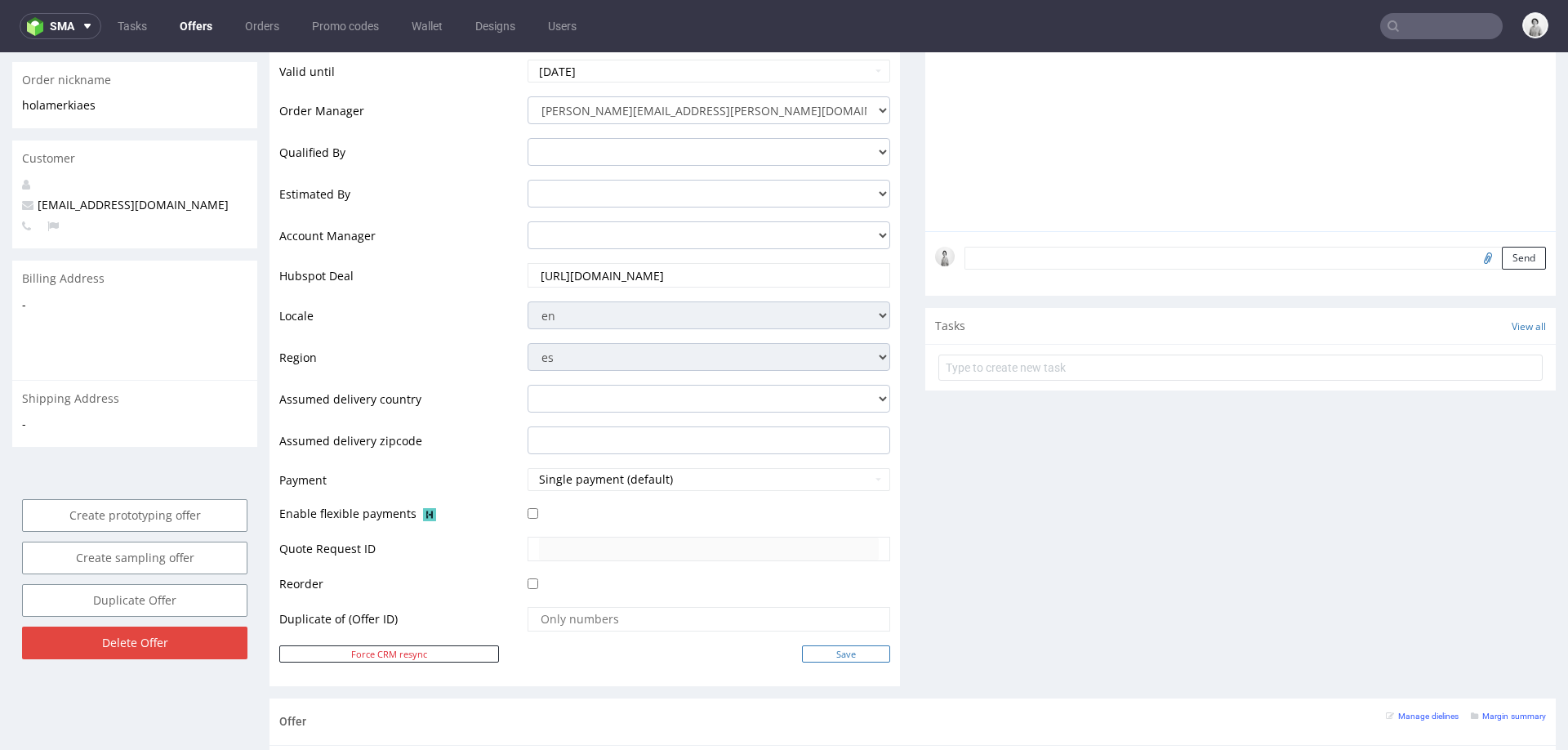
click at [850, 648] on input "Save" at bounding box center [846, 654] width 88 height 17
type input "In progress..."
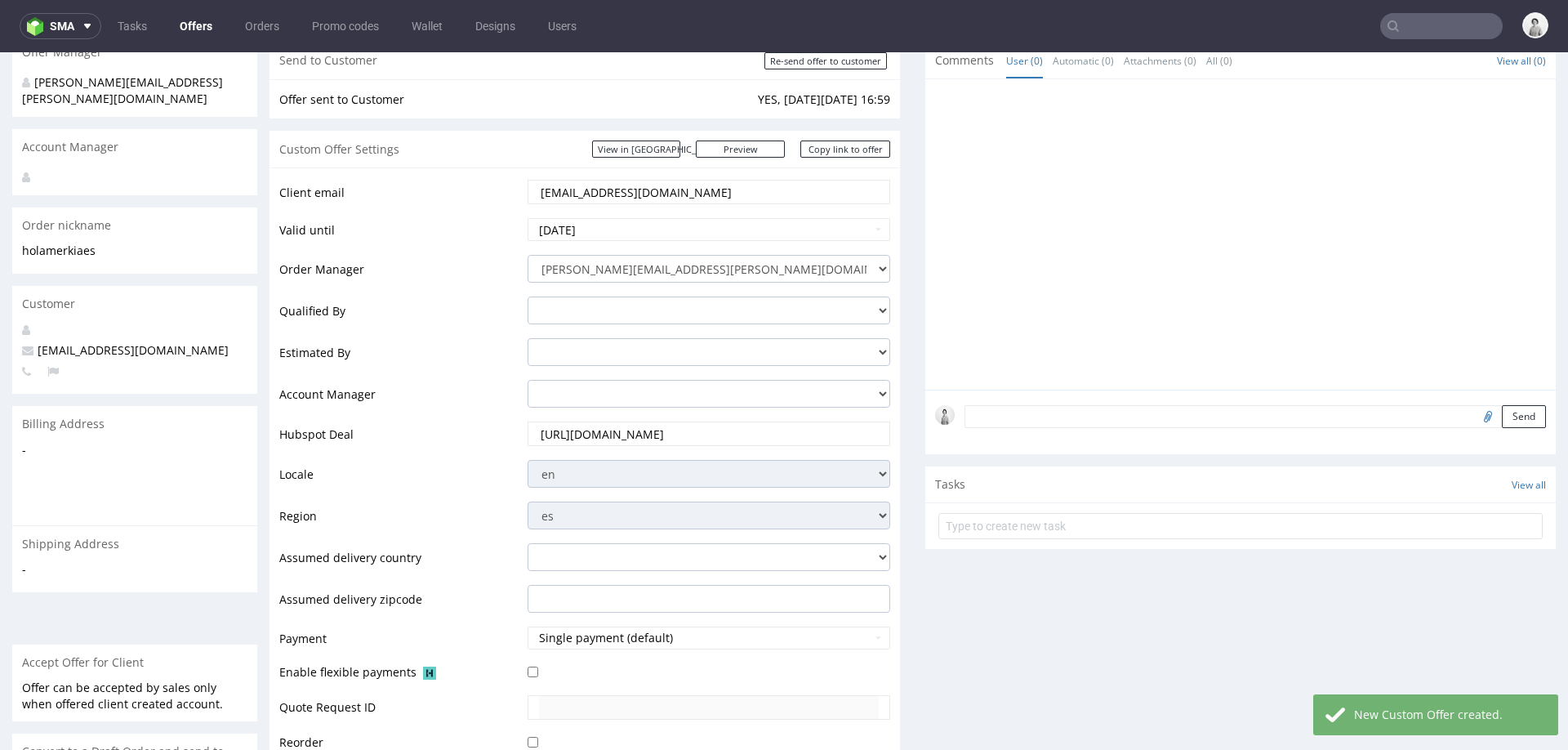
scroll to position [0, 0]
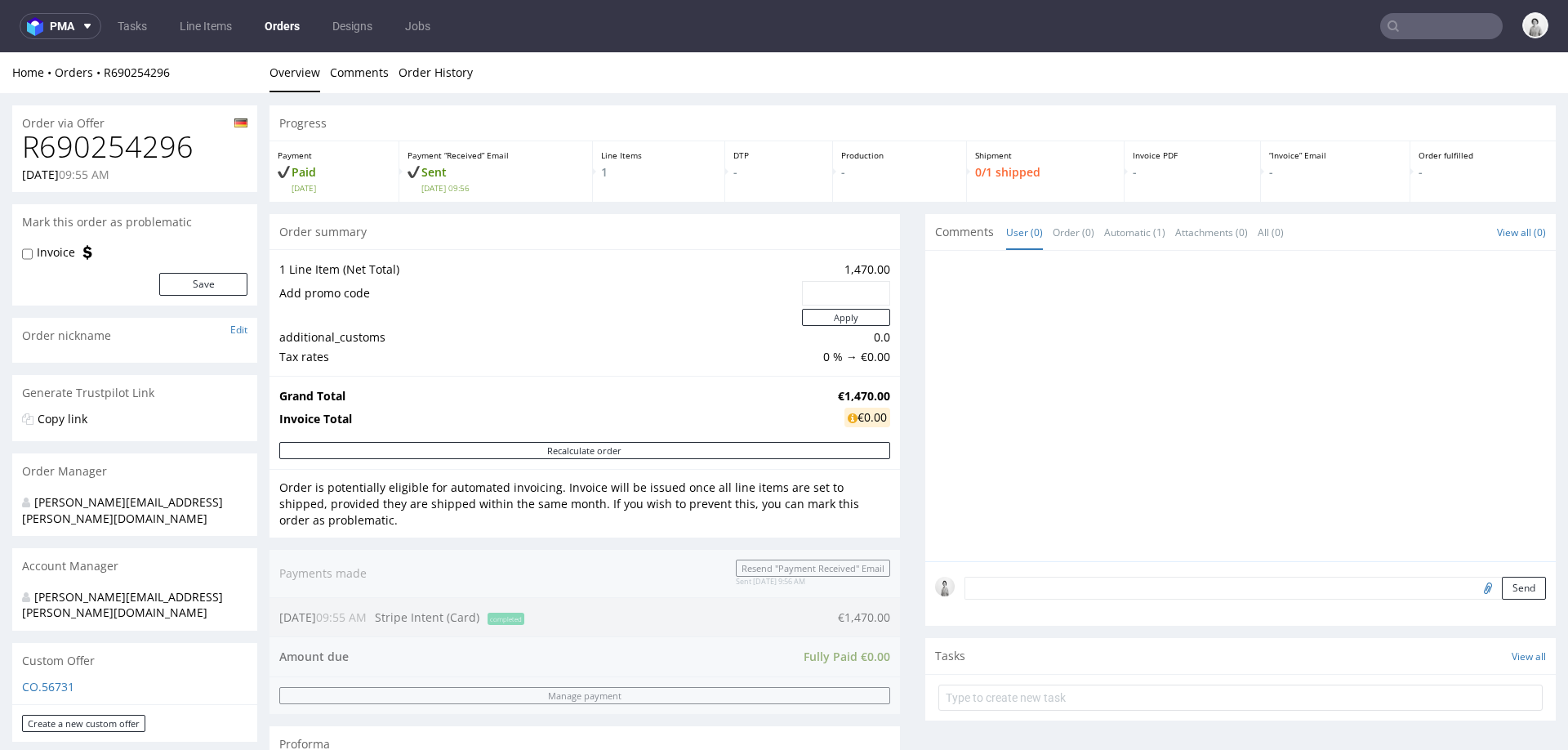
scroll to position [251, 0]
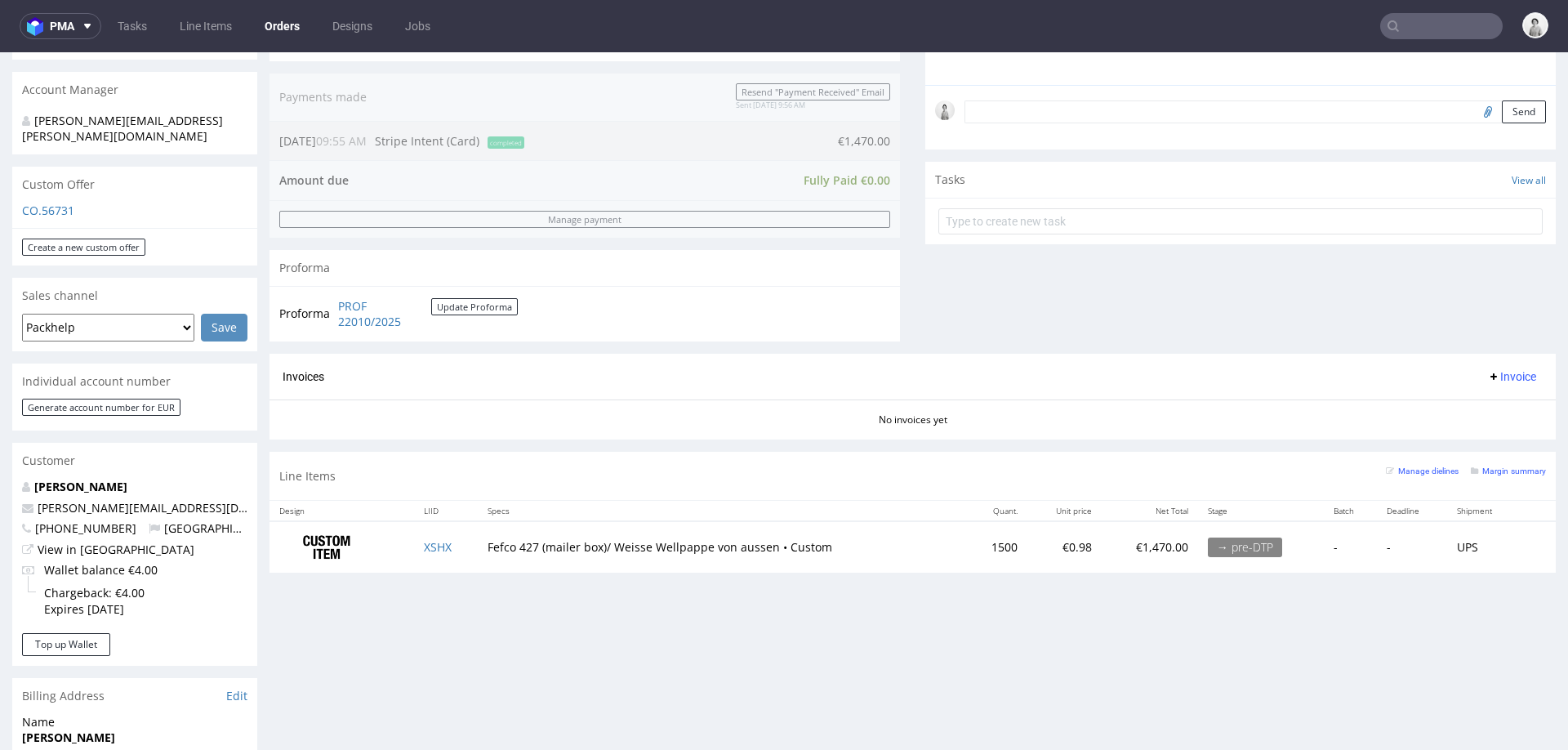
click at [813, 419] on div "No invoices yet" at bounding box center [913, 413] width 1286 height 27
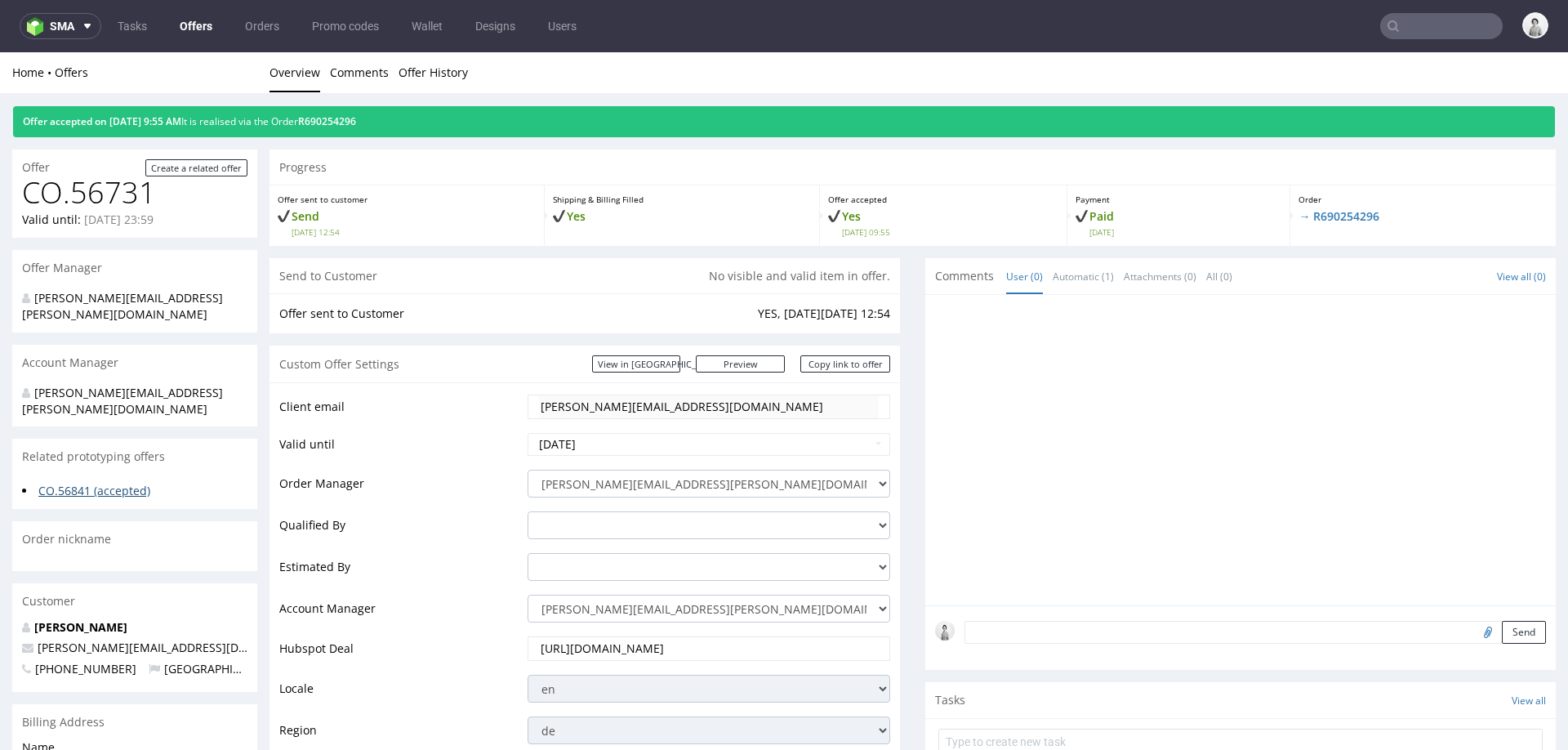
click at [100, 483] on link "CO.56841 (accepted)" at bounding box center [94, 490] width 112 height 16
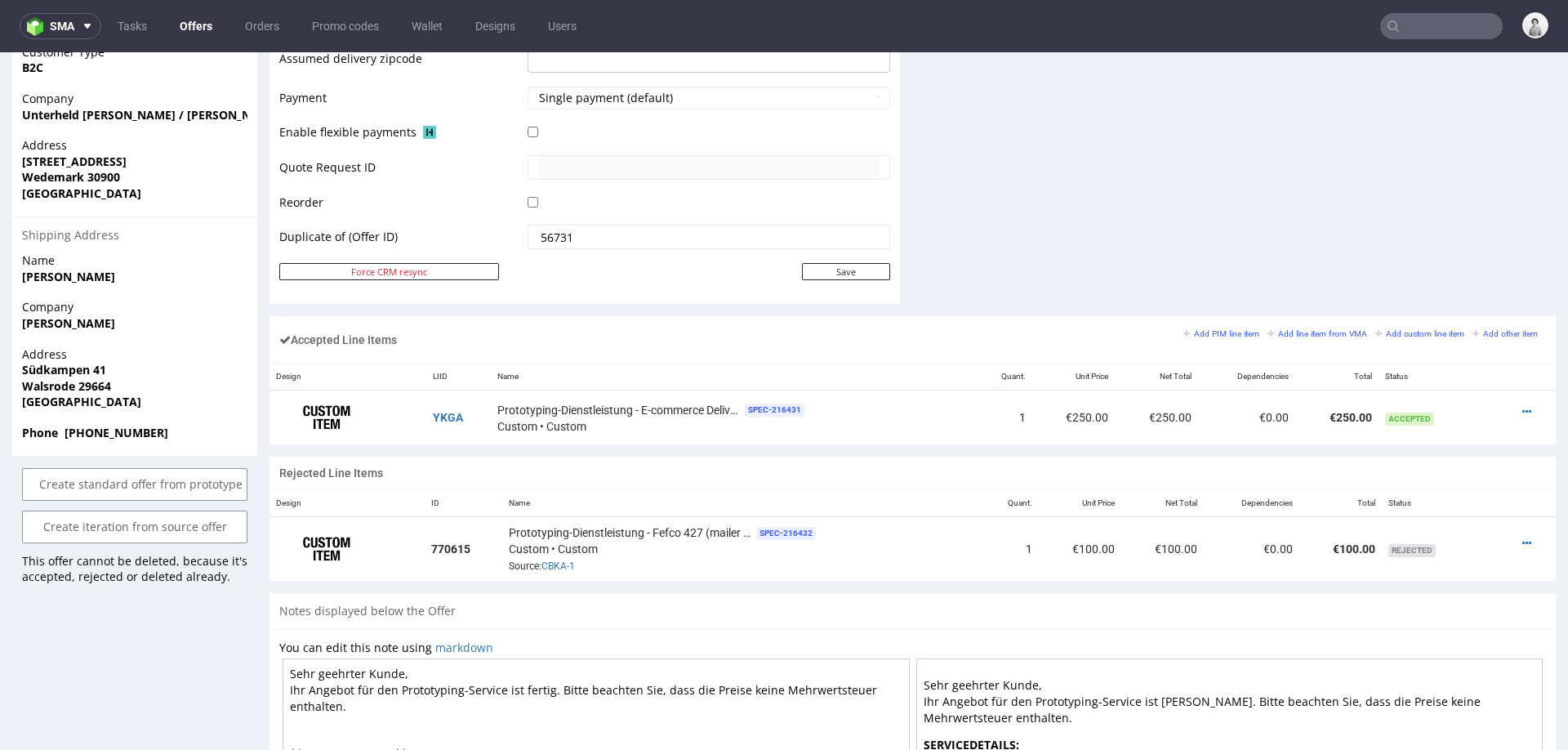
scroll to position [810, 0]
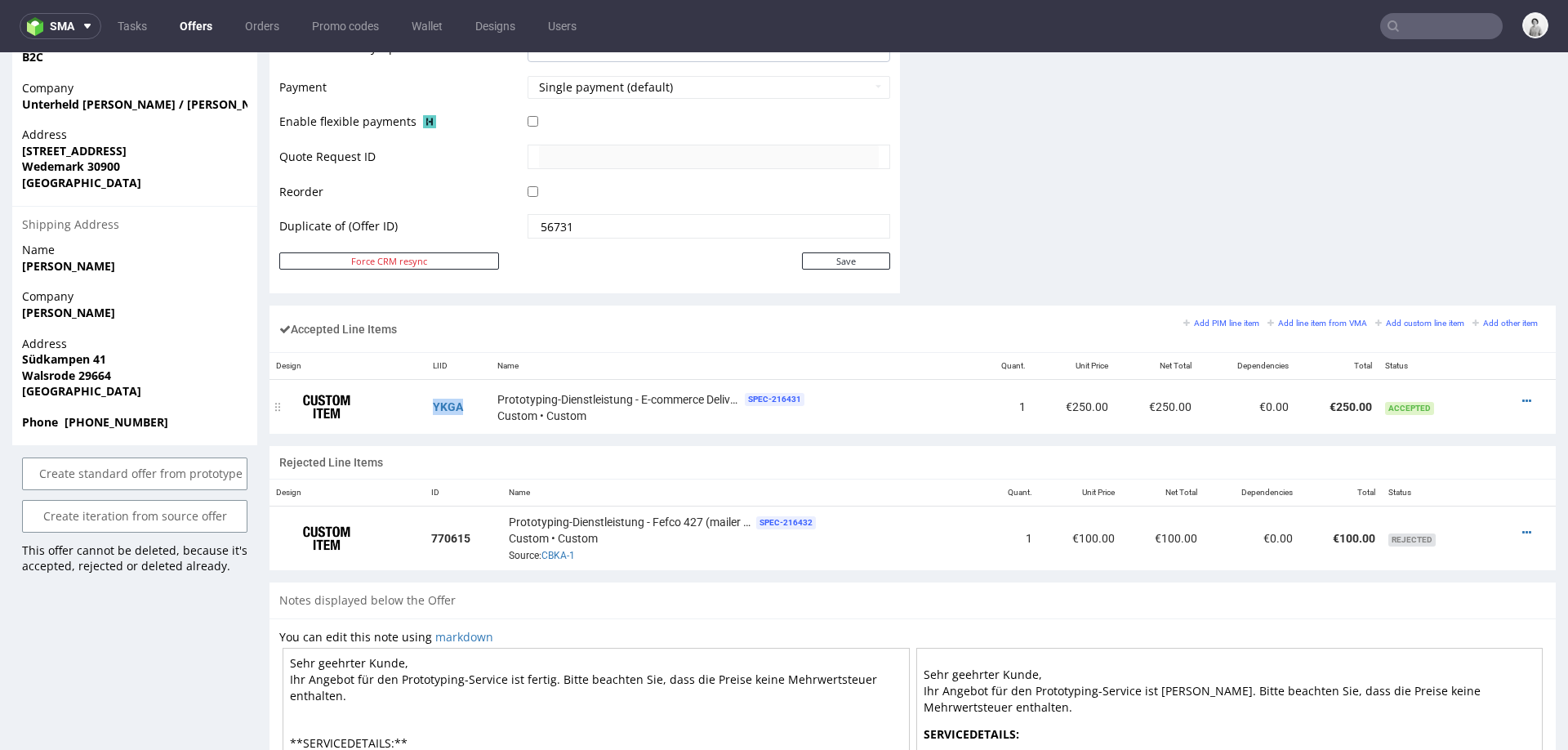
drag, startPoint x: 468, startPoint y: 404, endPoint x: 427, endPoint y: 404, distance: 41.0
click at [427, 404] on td "YKGA" at bounding box center [458, 406] width 65 height 54
copy link "YKGA"
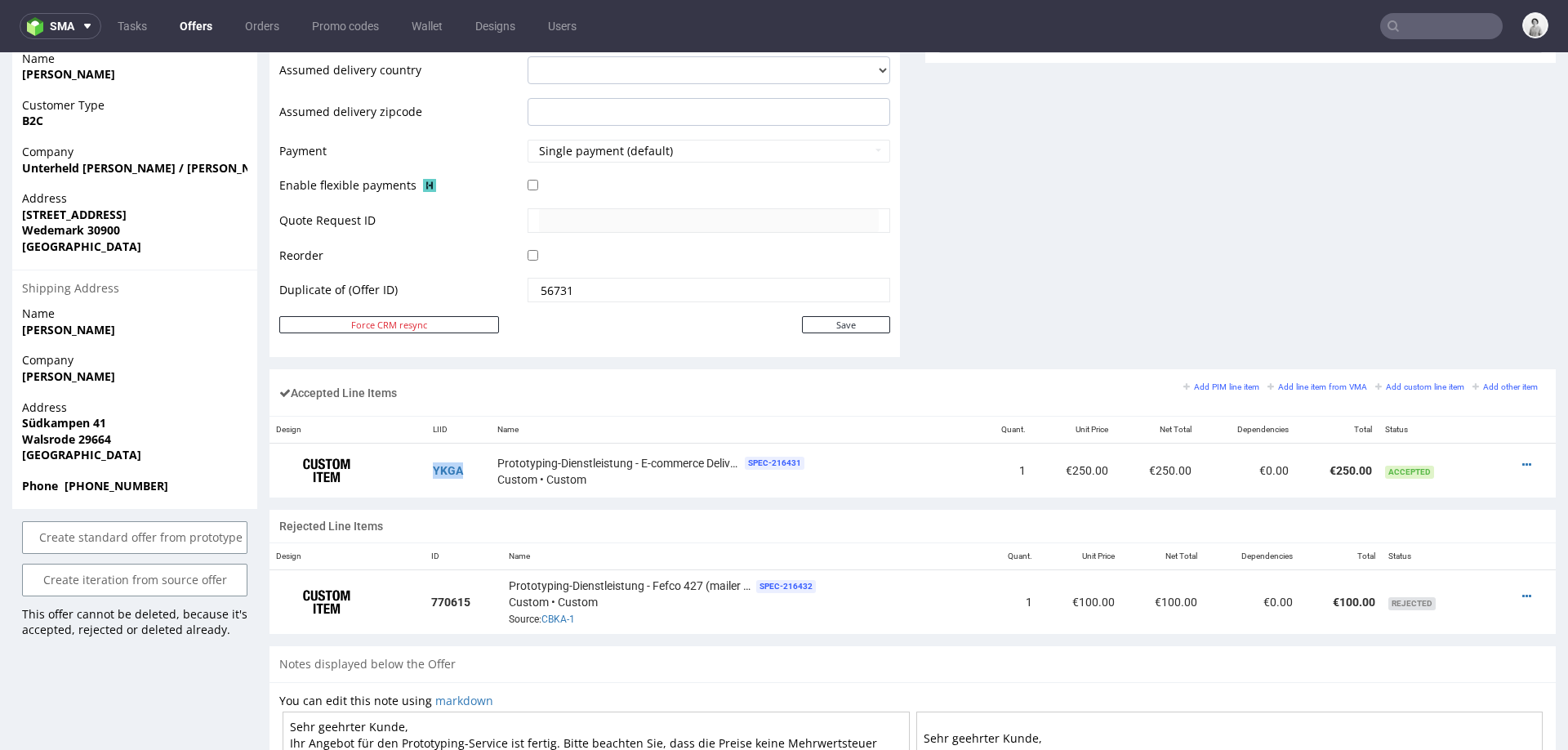
scroll to position [736, 0]
